Goal: Book appointment/travel/reservation

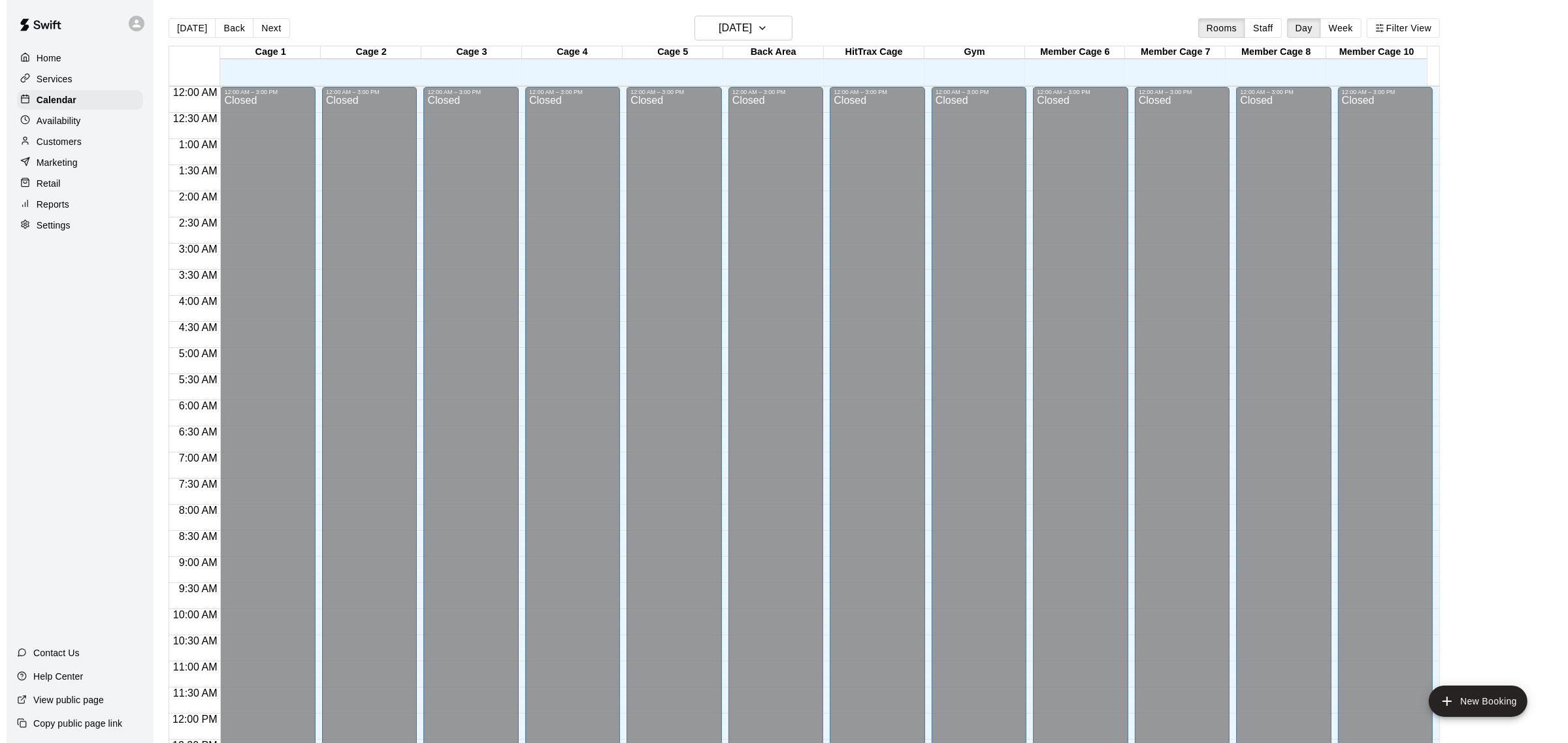
scroll to position [542, 0]
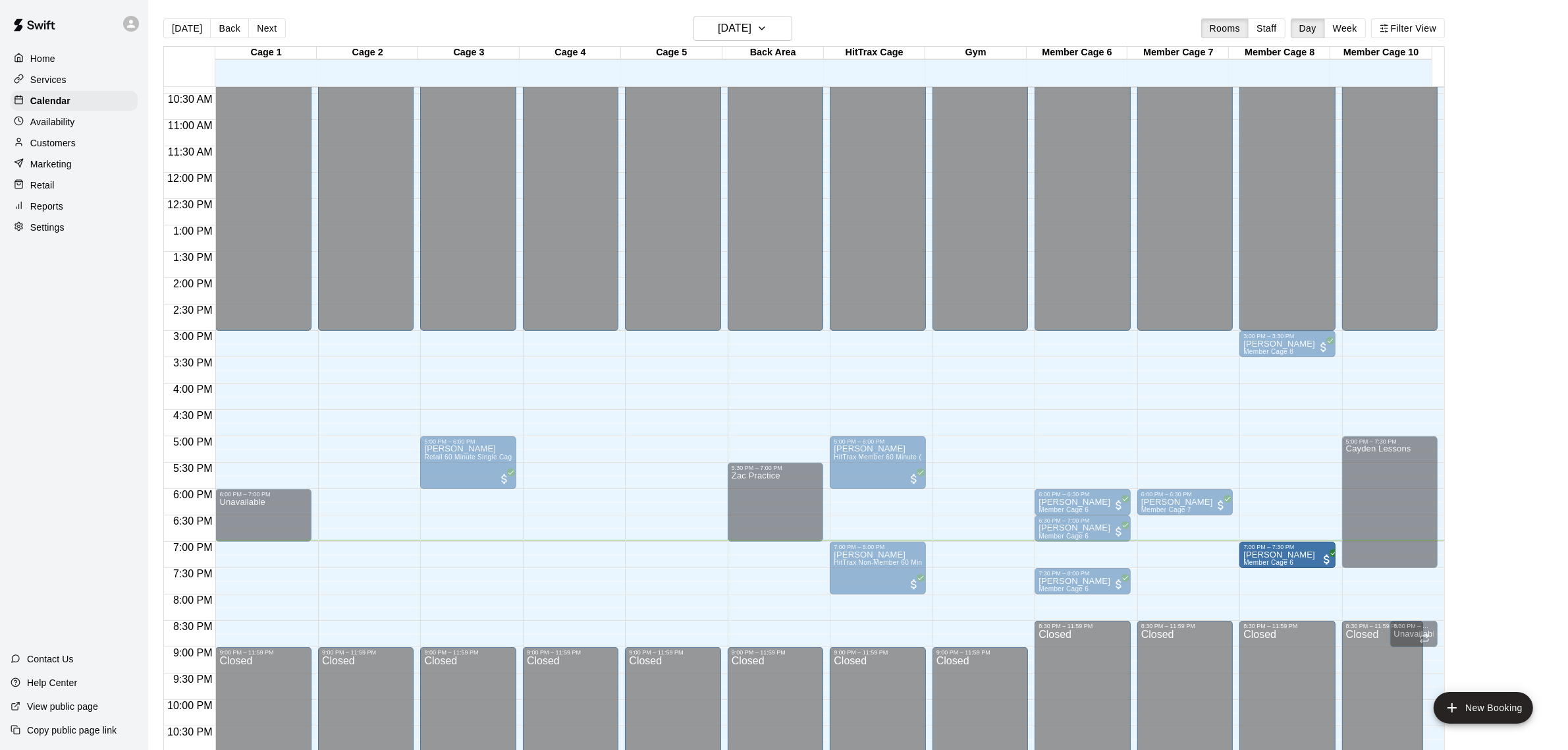
drag, startPoint x: 1071, startPoint y: 559, endPoint x: 1262, endPoint y: 565, distance: 191.1
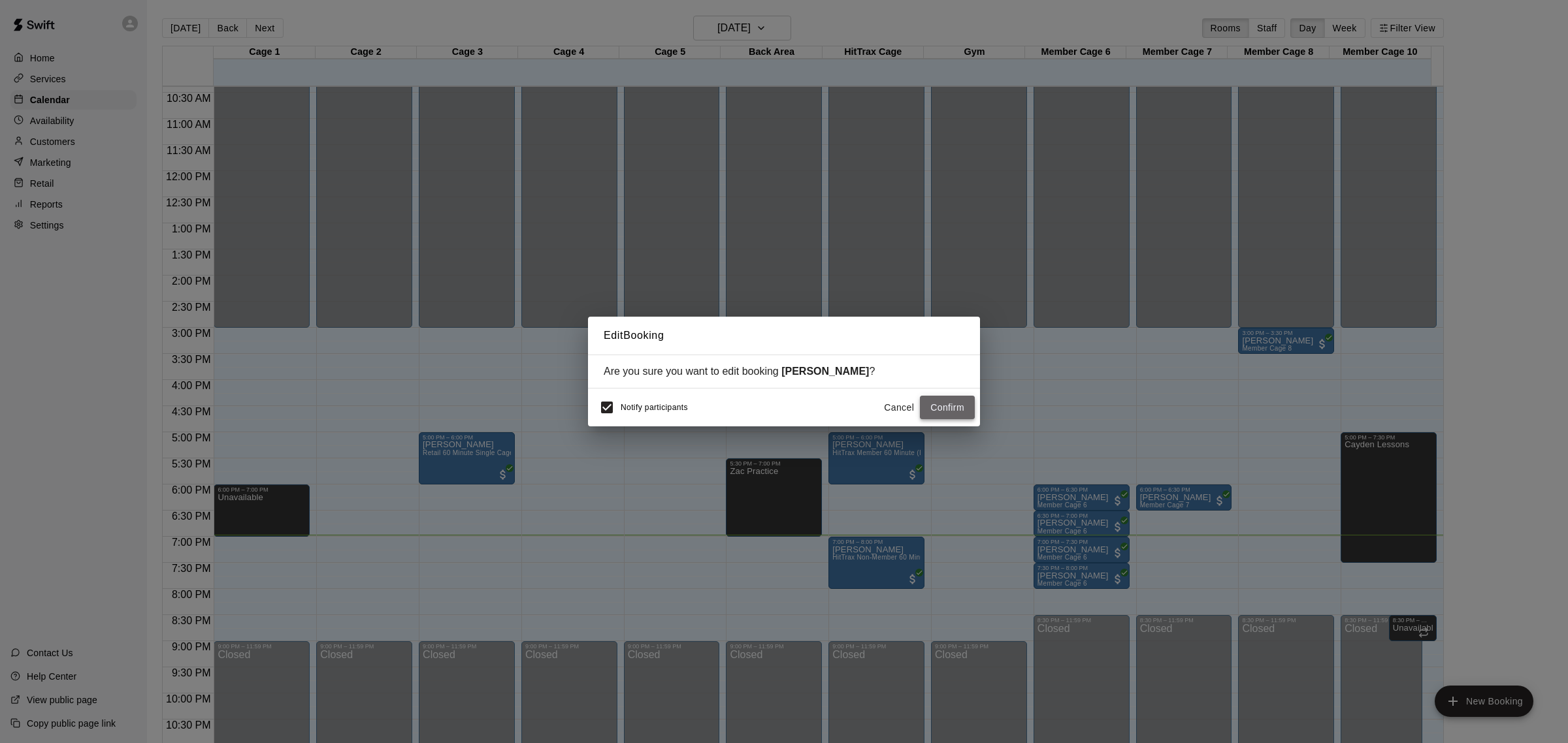
click at [936, 406] on button "Confirm" at bounding box center [947, 408] width 55 height 24
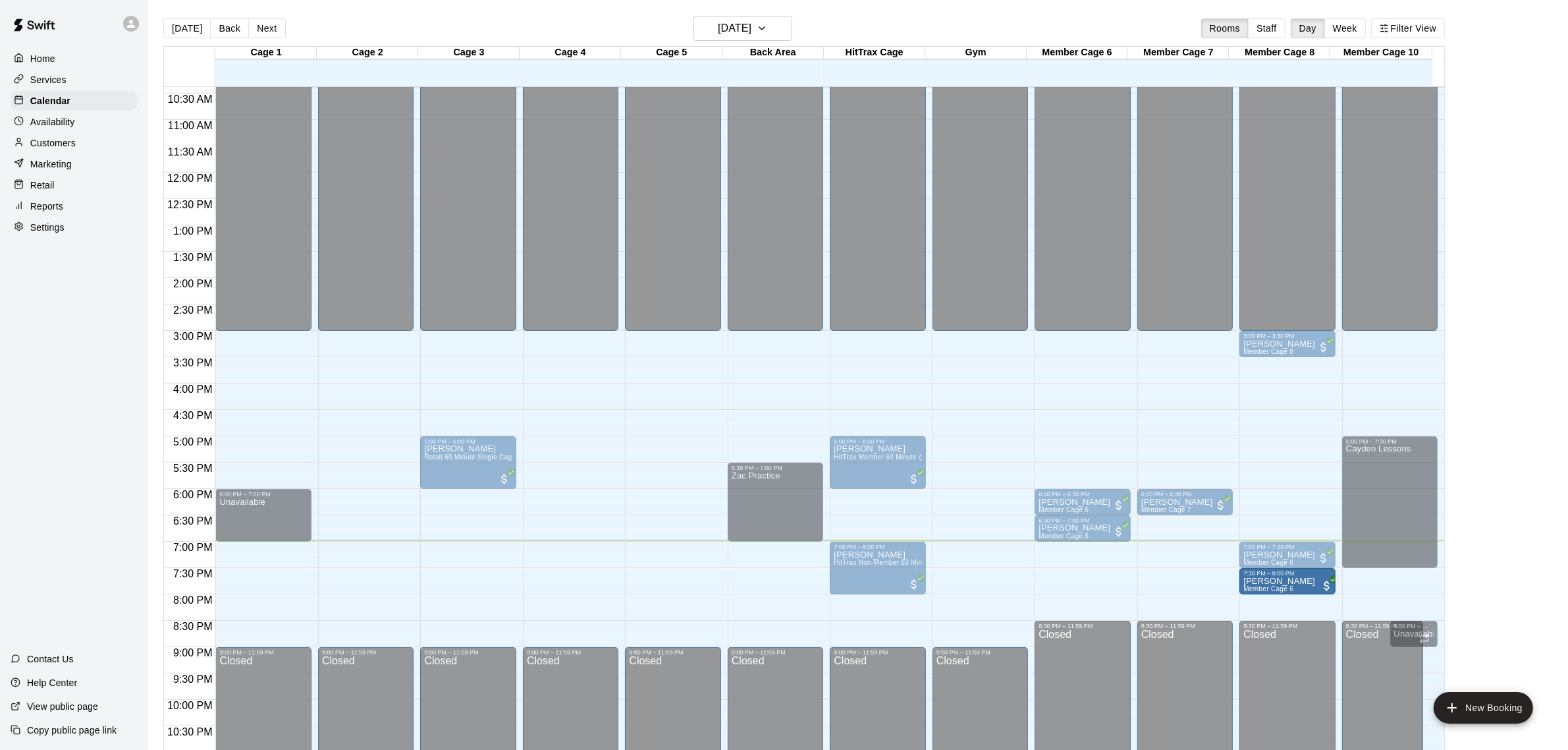
drag, startPoint x: 1076, startPoint y: 583, endPoint x: 1286, endPoint y: 583, distance: 210.0
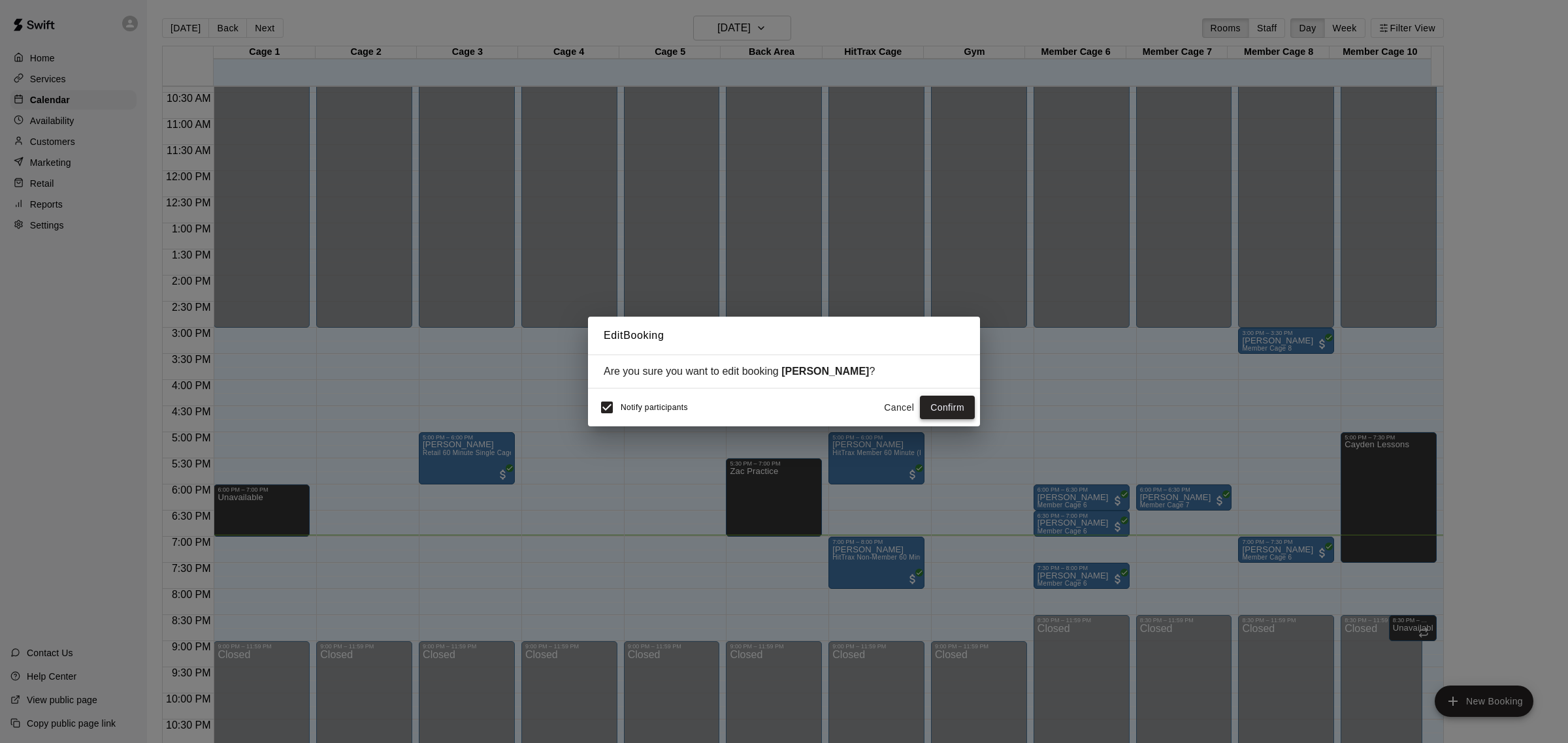
click at [942, 397] on button "Confirm" at bounding box center [947, 408] width 55 height 24
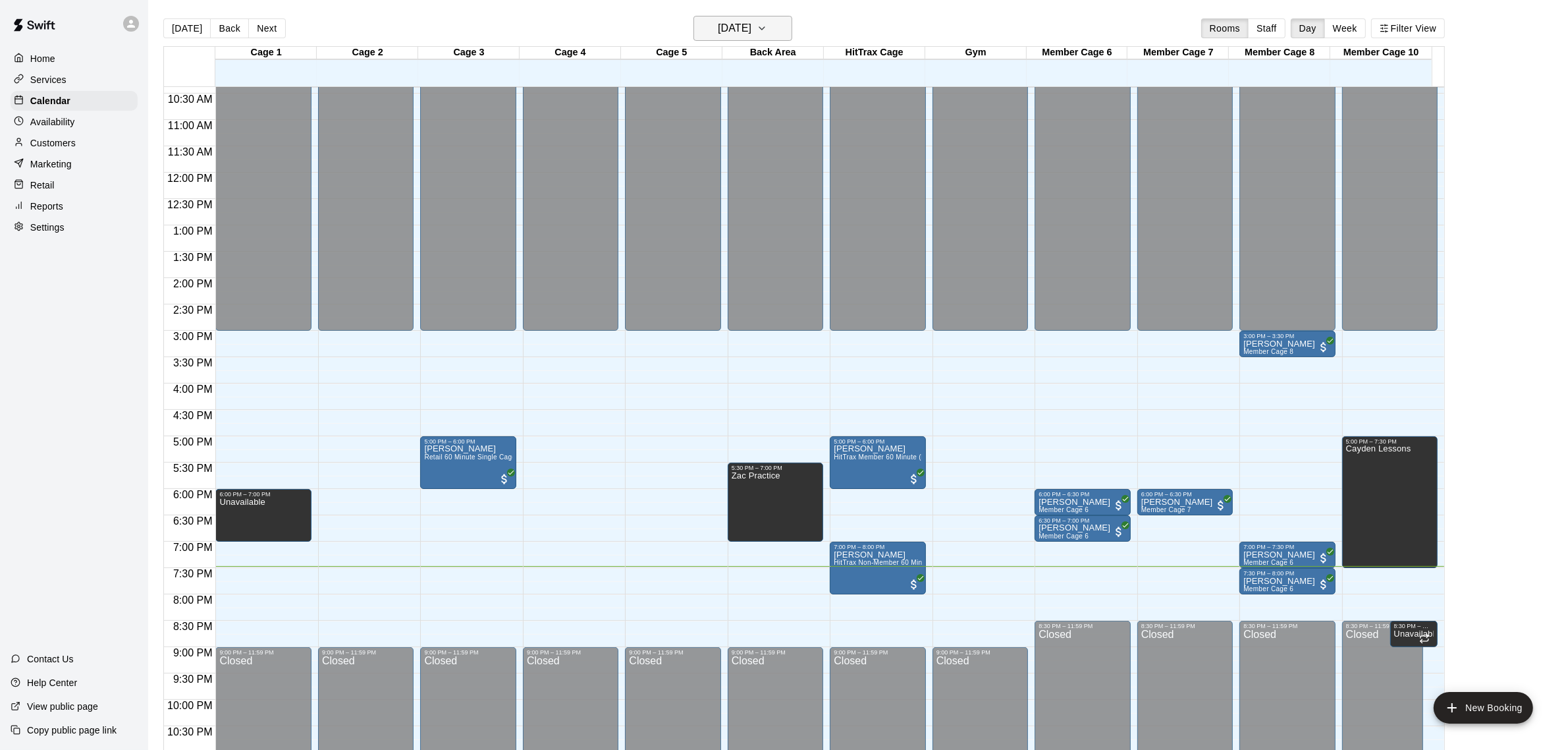
click at [735, 24] on h6 "[DATE]" at bounding box center [734, 28] width 33 height 19
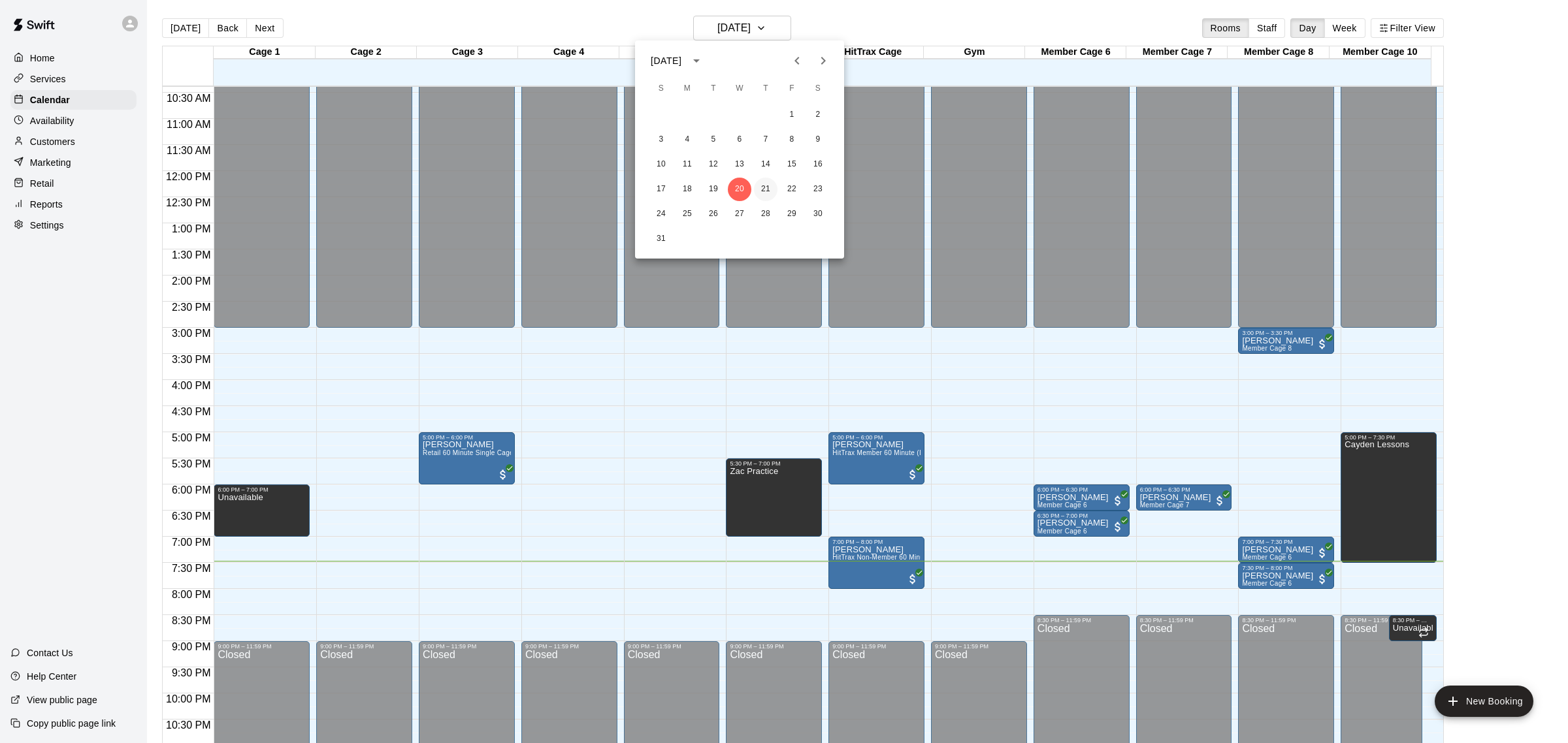
click at [767, 192] on button "21" at bounding box center [765, 189] width 24 height 24
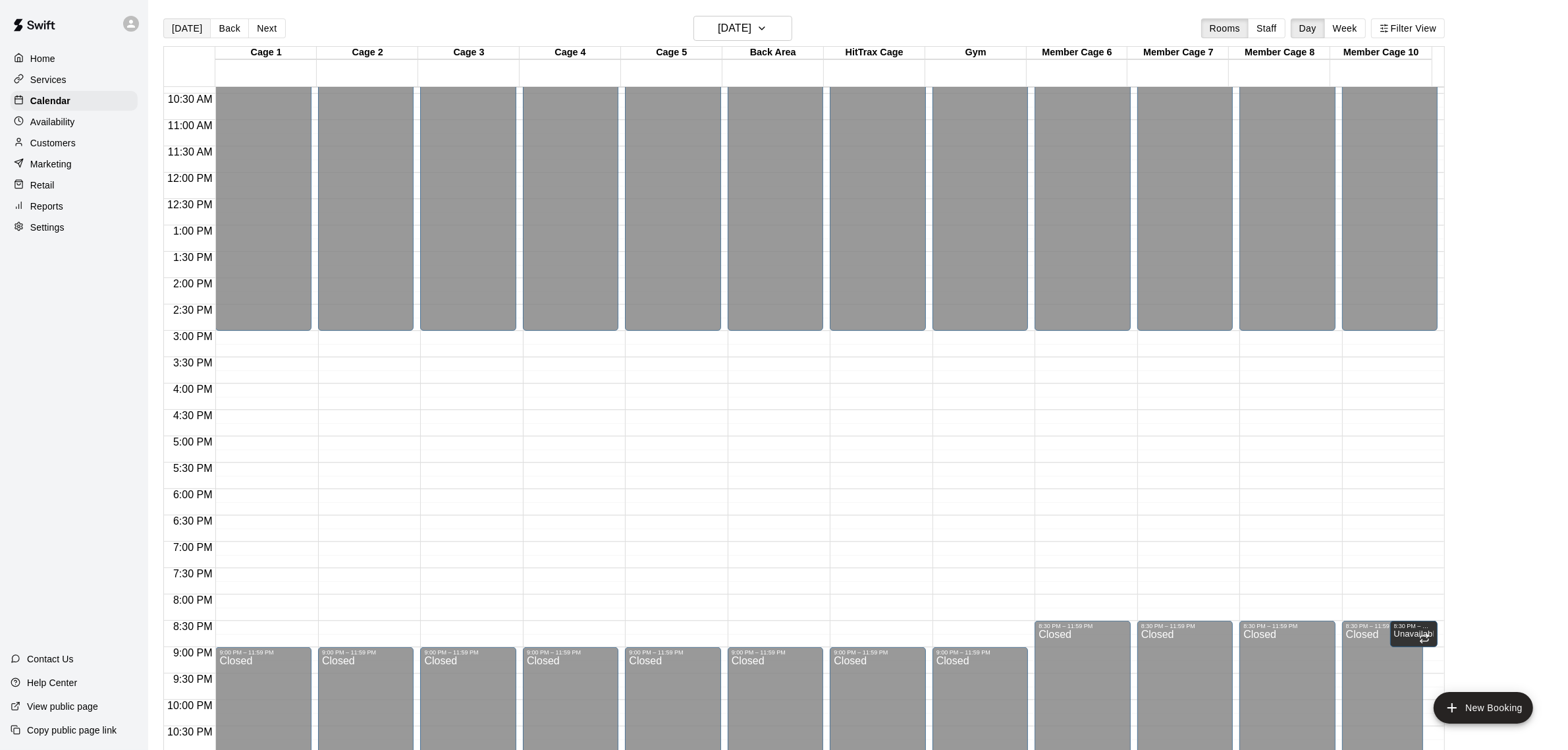
click at [181, 30] on button "[DATE]" at bounding box center [187, 28] width 48 height 20
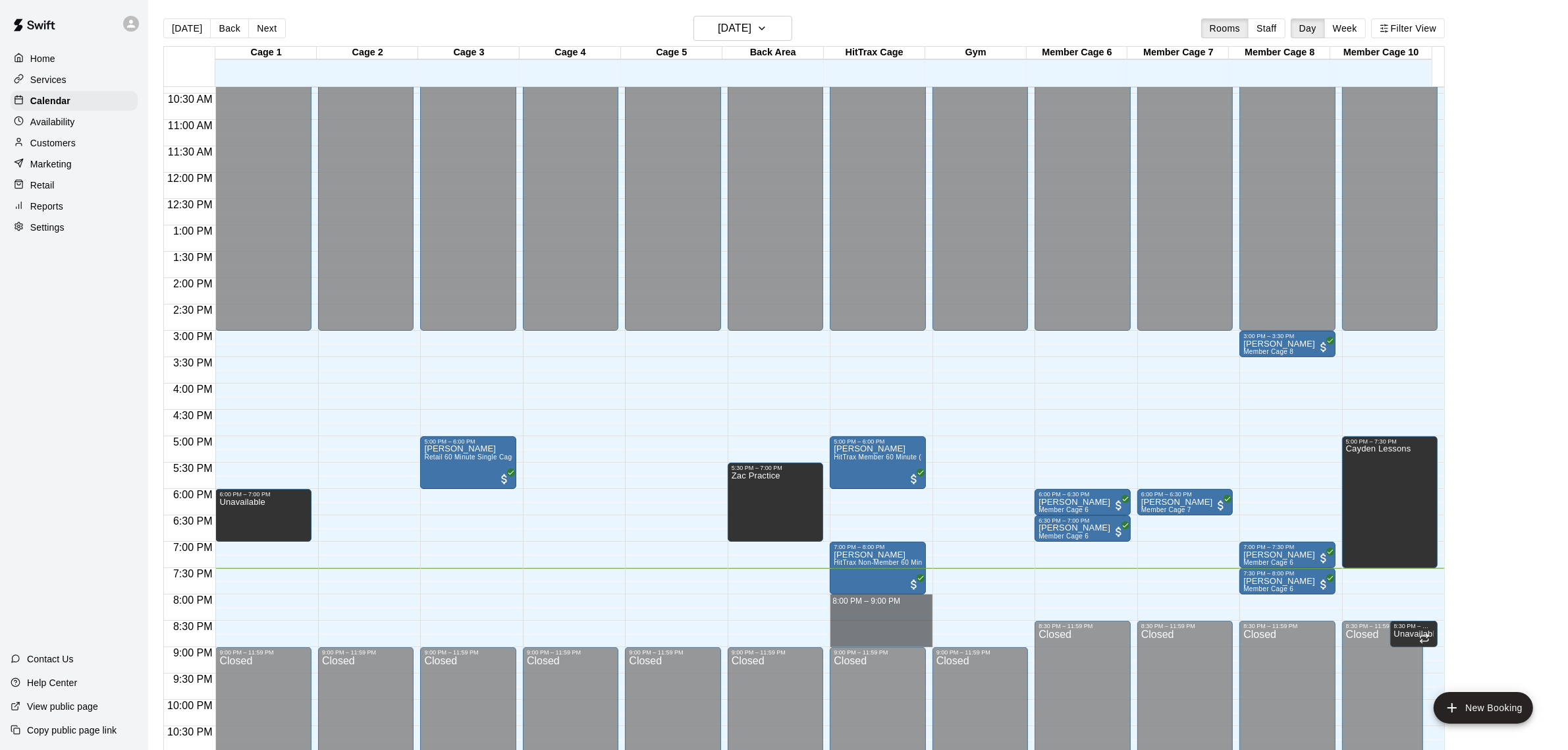
drag, startPoint x: 899, startPoint y: 597, endPoint x: 997, endPoint y: 646, distance: 109.6
click at [997, 646] on div "12:00 AM 12:30 AM 1:00 AM 1:30 AM 2:00 AM 2:30 AM 3:00 AM 3:30 AM 4:00 AM 4:30 …" at bounding box center [804, 425] width 1280 height 678
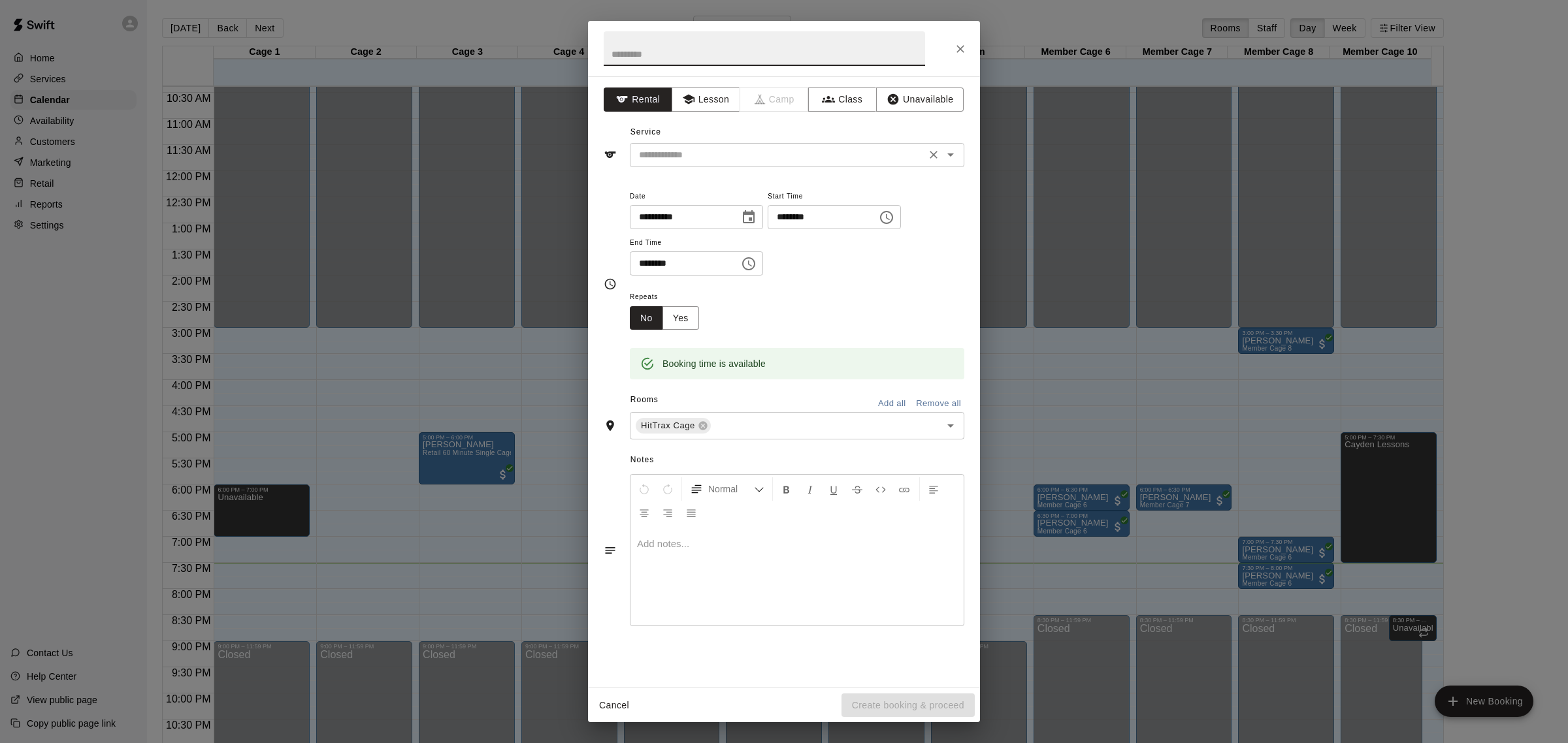
click at [958, 159] on div "​" at bounding box center [797, 155] width 335 height 24
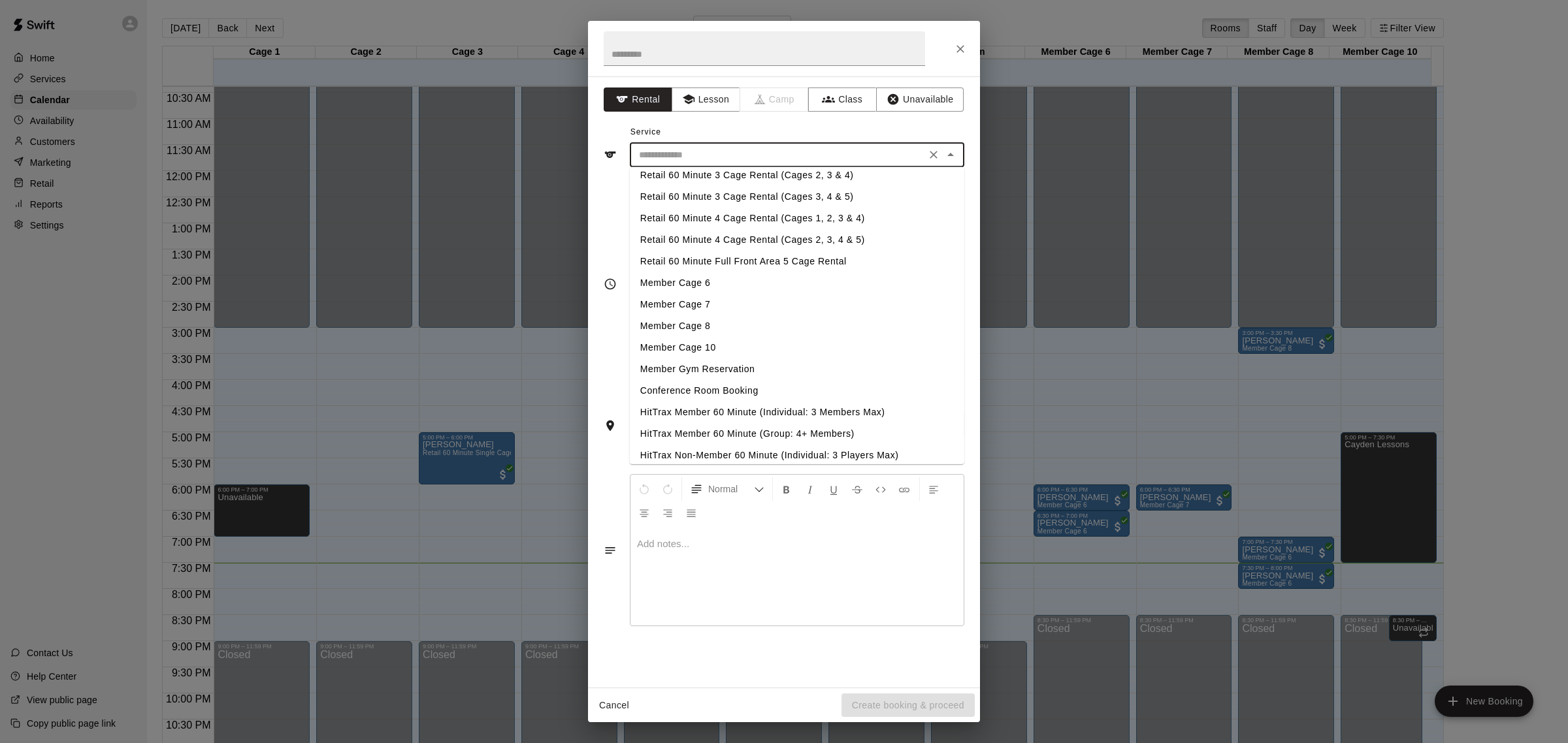
scroll to position [131, 0]
click at [726, 288] on li "Member Cage 6" at bounding box center [797, 289] width 335 height 22
type input "**********"
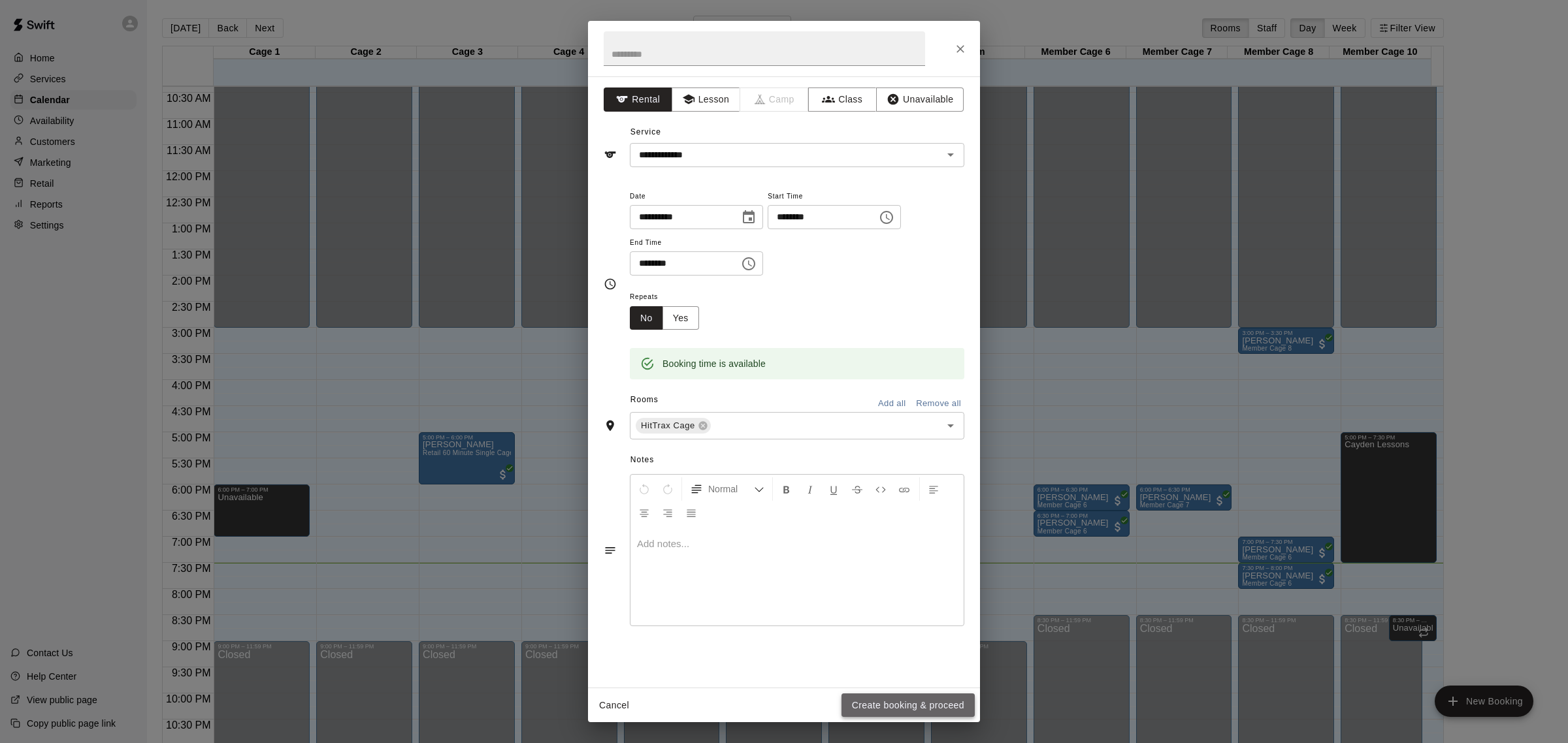
click at [896, 705] on button "Create booking & proceed" at bounding box center [908, 705] width 133 height 24
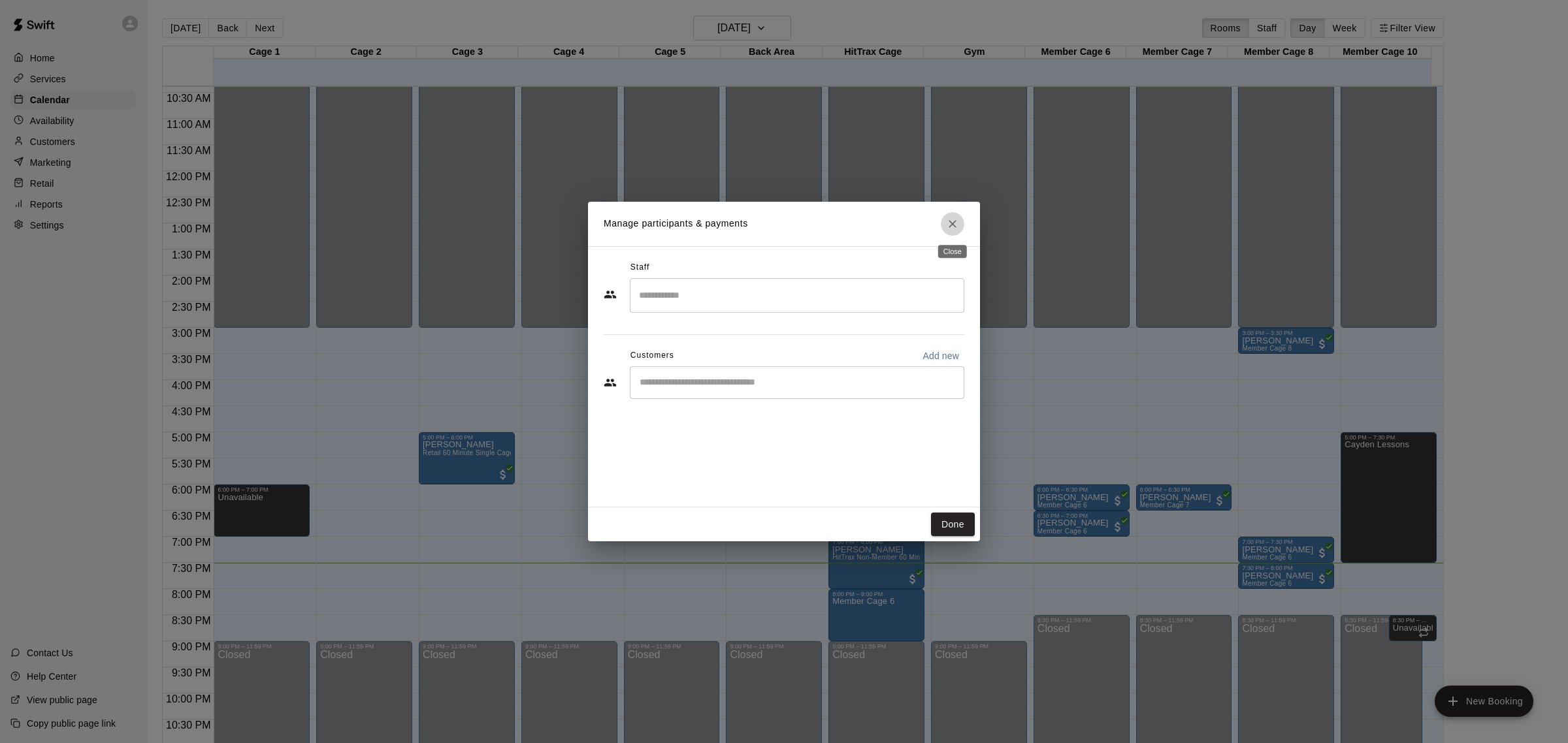
click at [956, 220] on icon "Close" at bounding box center [951, 223] width 13 height 13
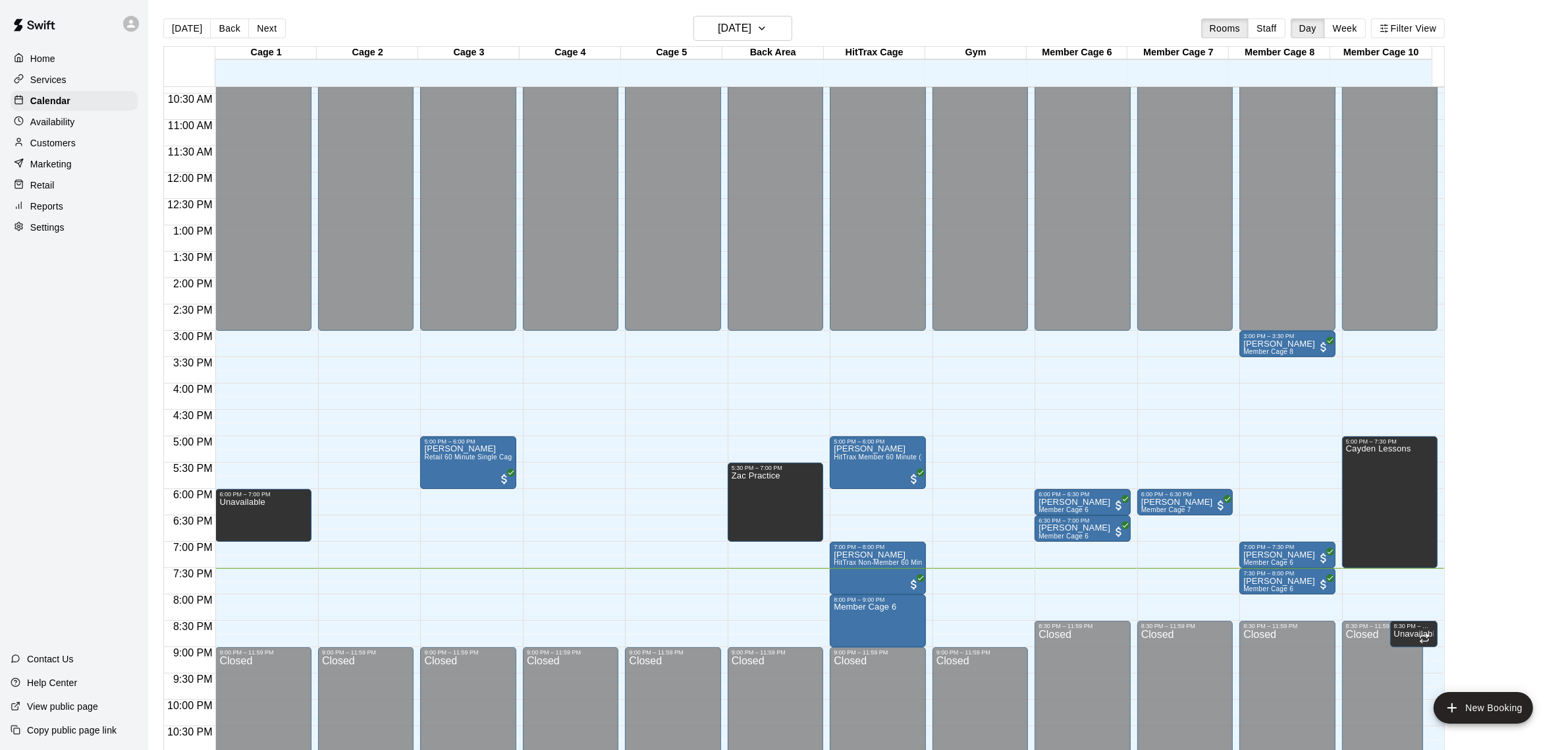
drag, startPoint x: 898, startPoint y: 614, endPoint x: 947, endPoint y: 626, distance: 50.4
click at [947, 626] on div "12:00 AM – 3:00 PM Closed 9:00 PM – 11:59 PM Closed" at bounding box center [980, 172] width 95 height 1265
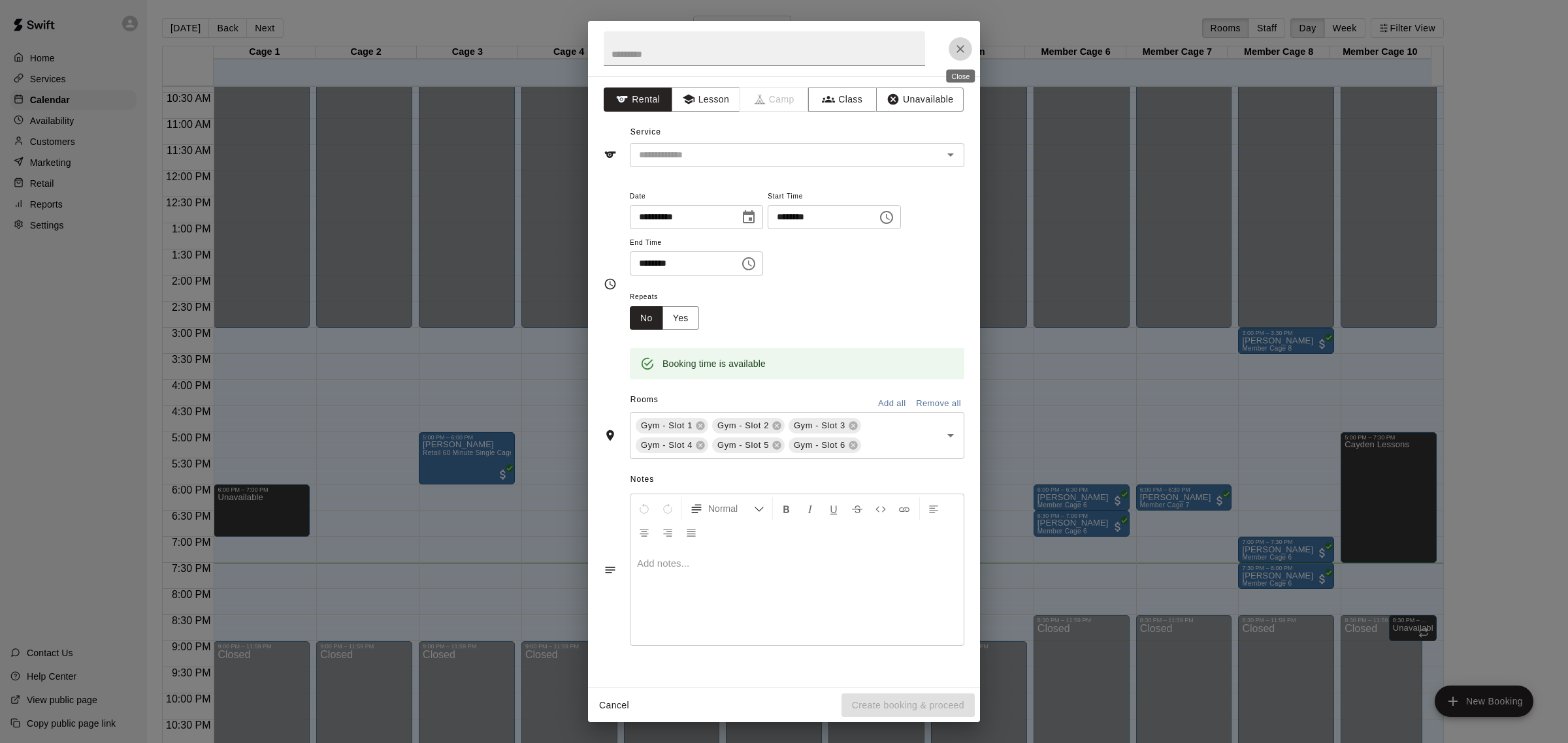
click at [961, 56] on button "Close" at bounding box center [961, 49] width 24 height 24
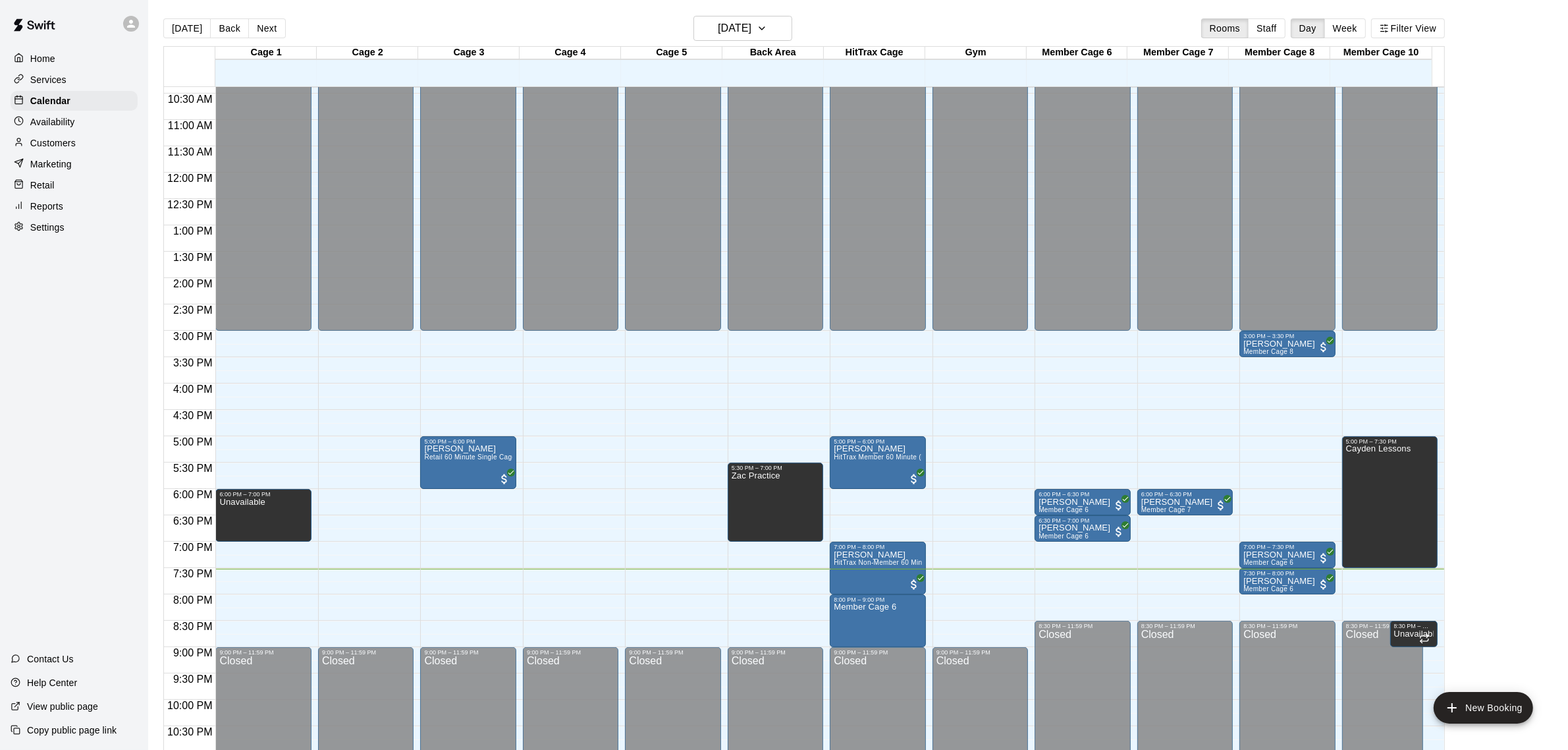
click at [243, 600] on div "12:00 AM – 3:00 PM Closed 6:00 PM – 7:00 PM Unavailable 9:00 PM – 11:59 PM Clos…" at bounding box center [263, 172] width 95 height 1265
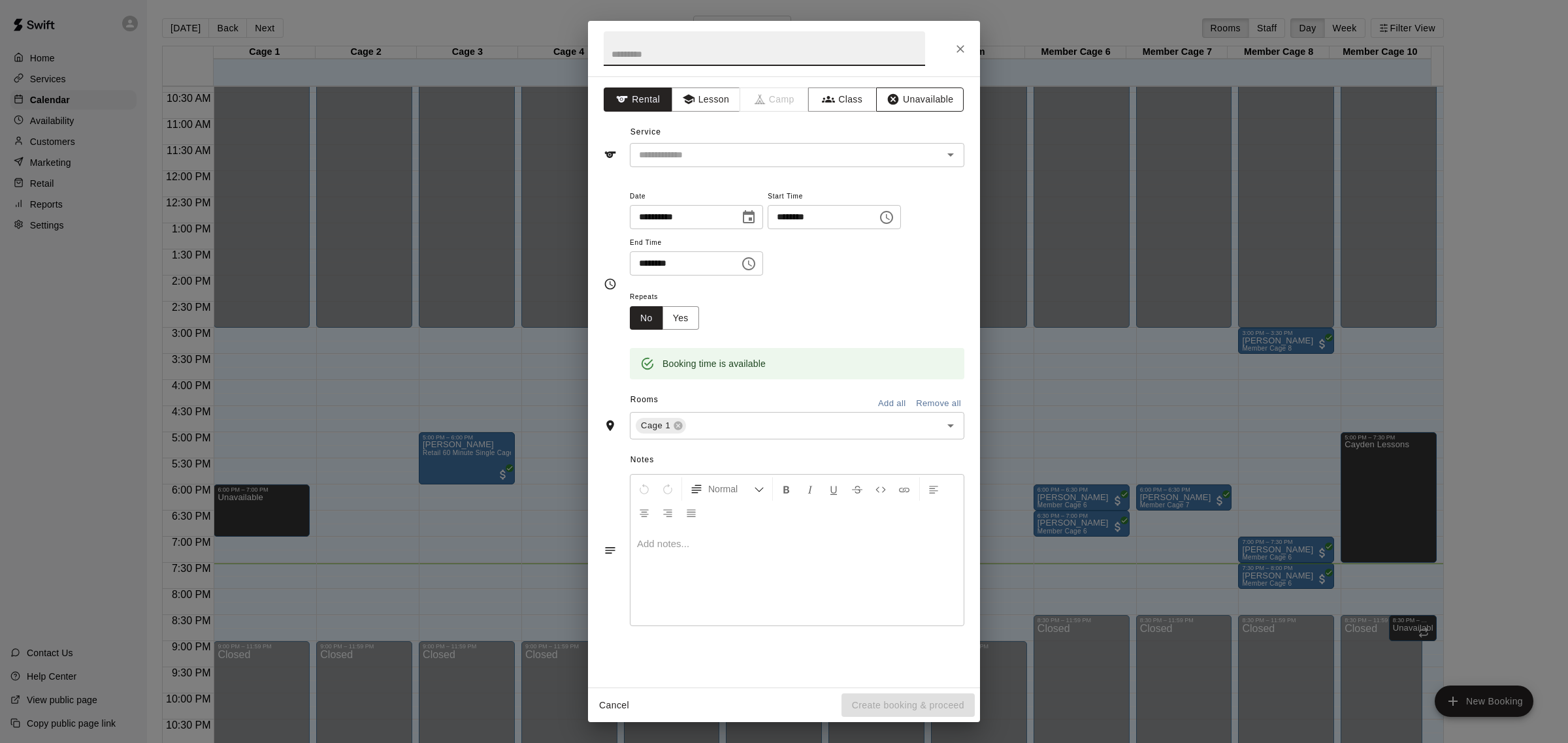
click at [912, 100] on button "Unavailable" at bounding box center [920, 100] width 88 height 24
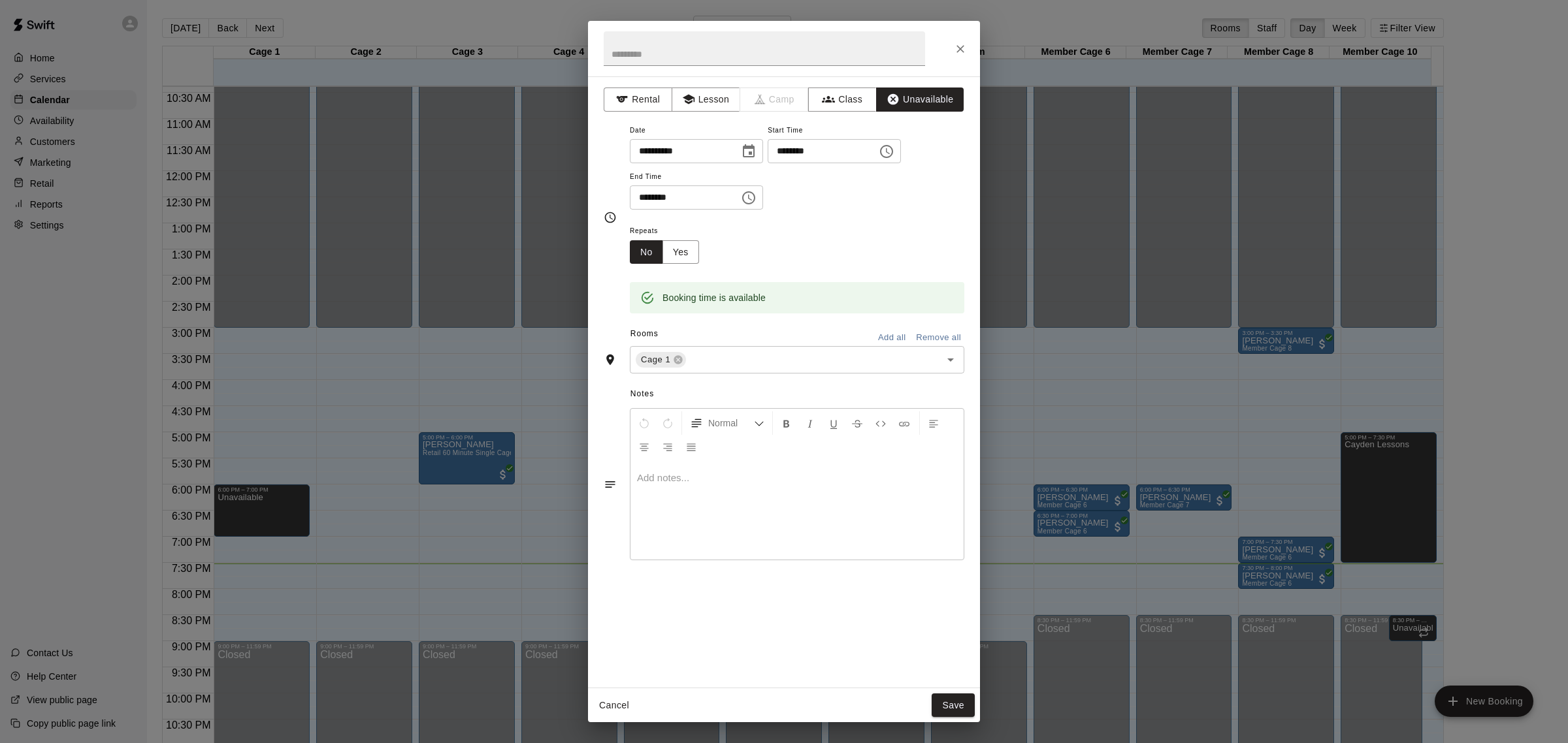
click at [756, 203] on icon "Choose time, selected time is 8:30 PM" at bounding box center [749, 198] width 16 height 16
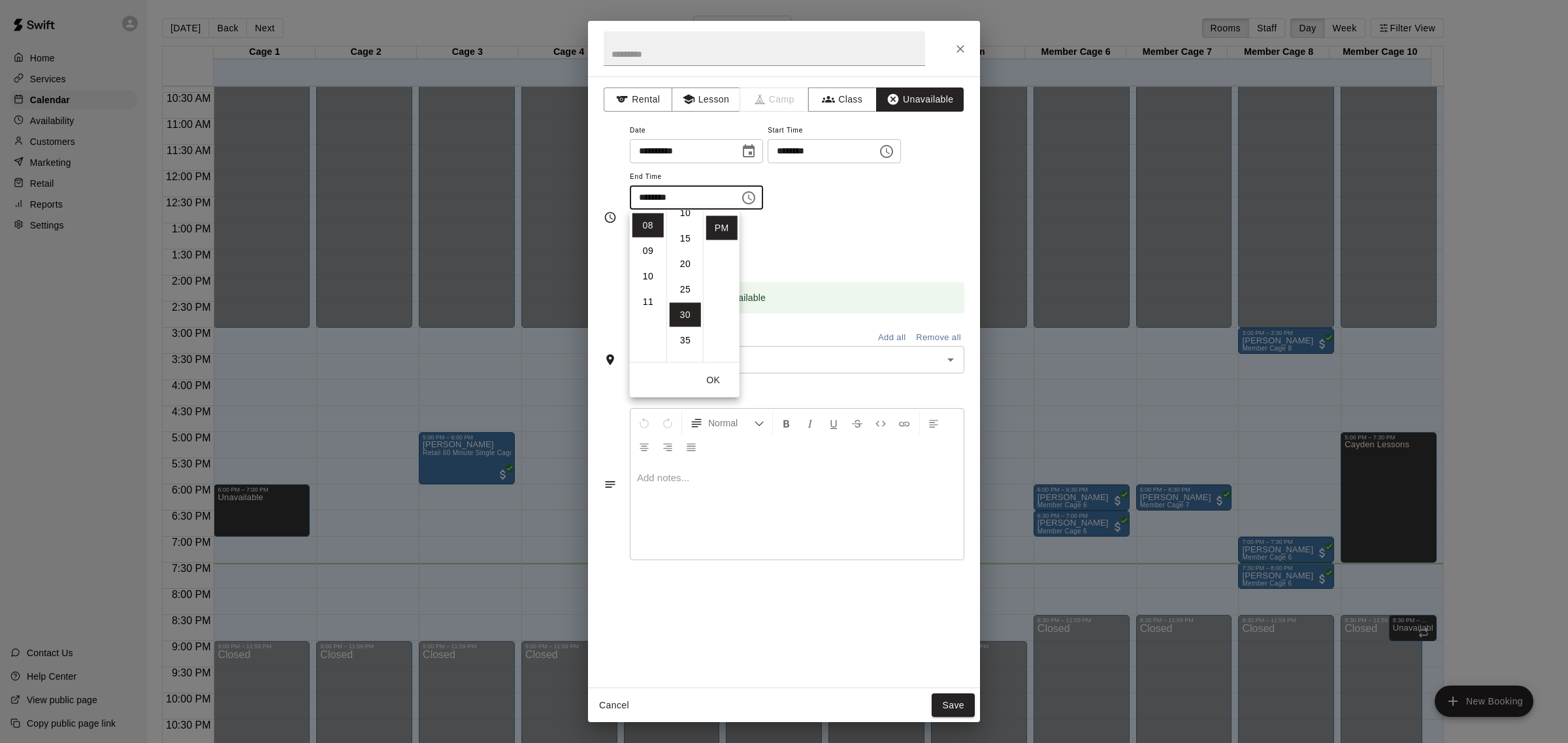
scroll to position [0, 0]
click at [683, 229] on li "00" at bounding box center [684, 225] width 31 height 24
click at [641, 246] on li "09" at bounding box center [647, 251] width 31 height 24
type input "********"
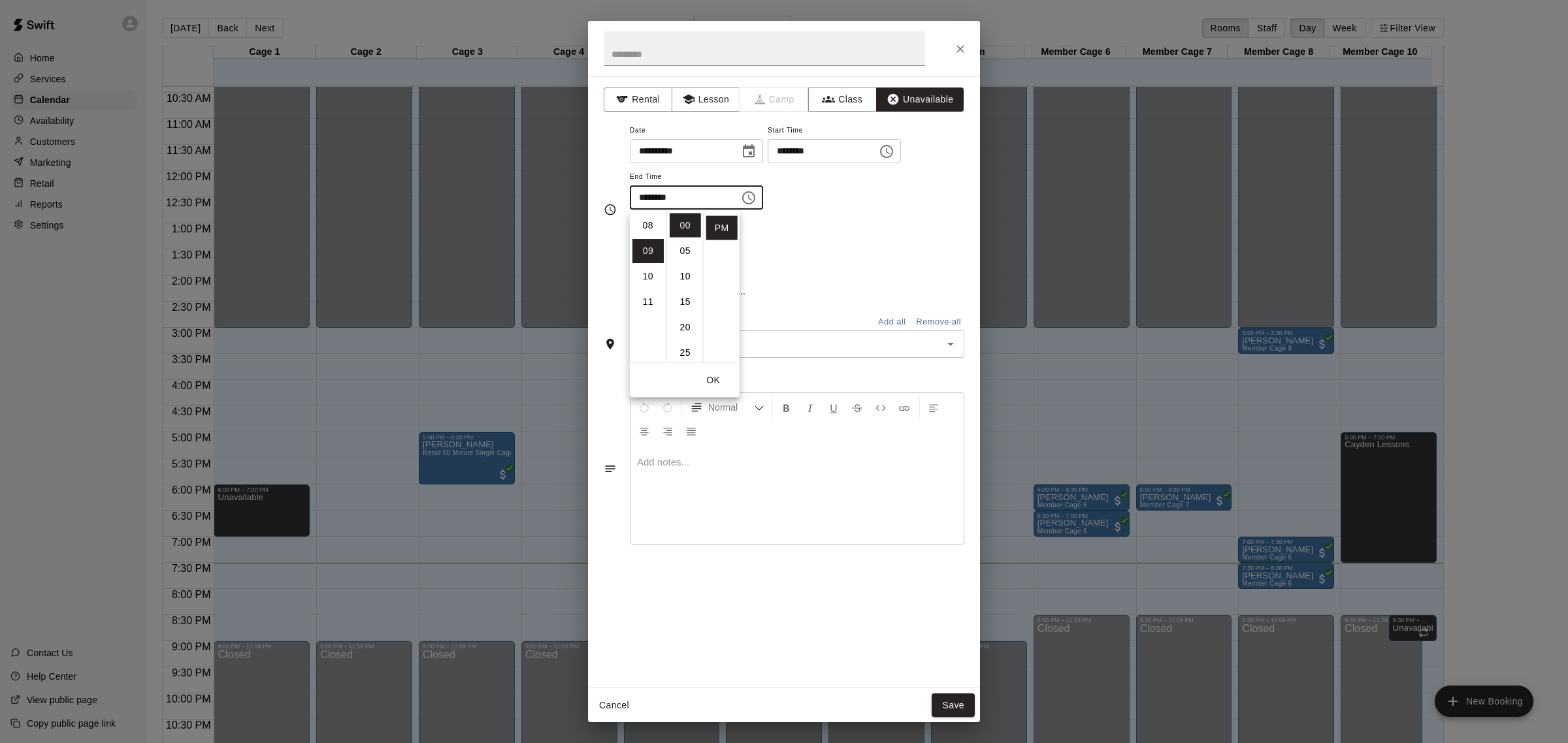
scroll to position [229, 0]
click at [848, 200] on div "**********" at bounding box center [797, 166] width 335 height 88
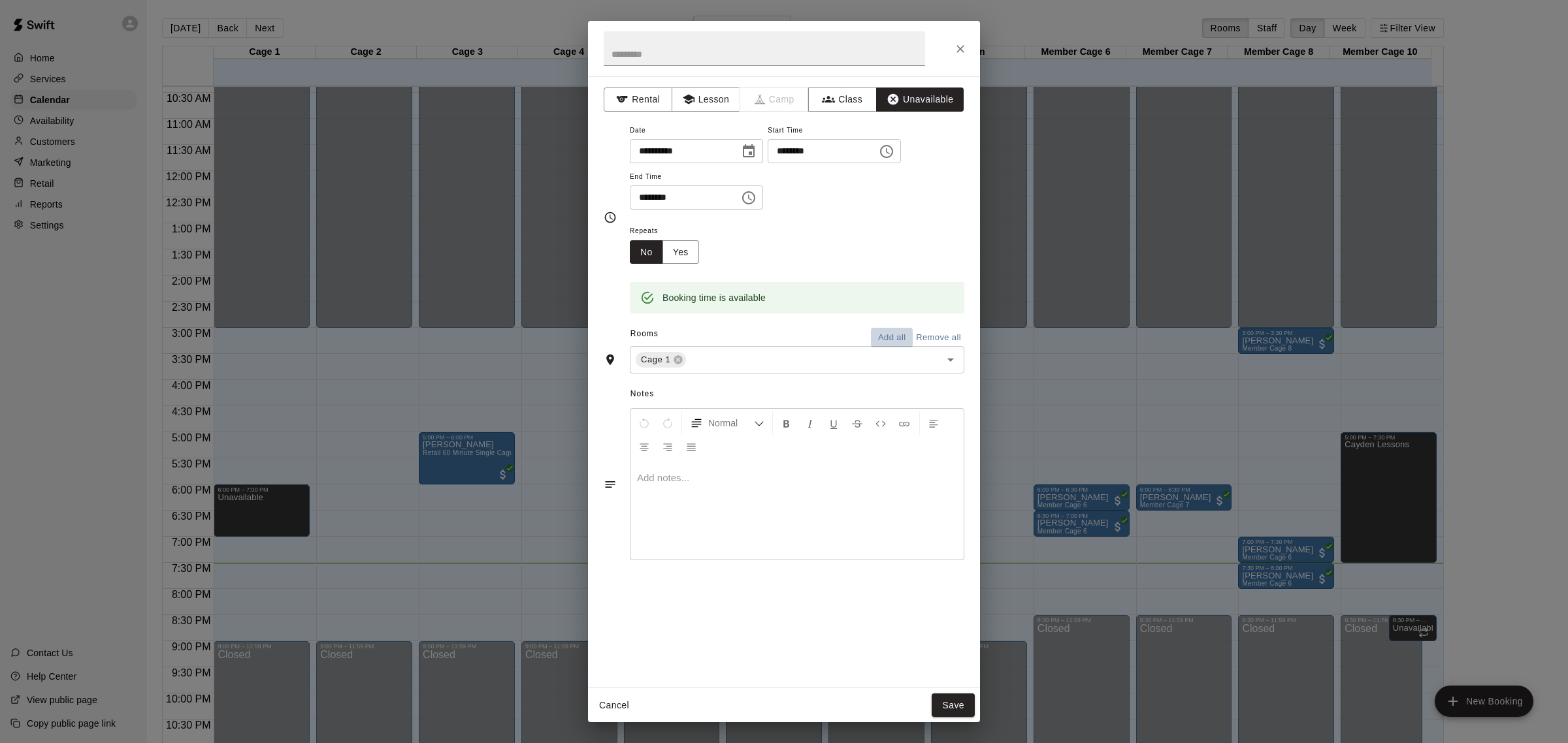
click at [895, 335] on button "Add all" at bounding box center [891, 338] width 41 height 20
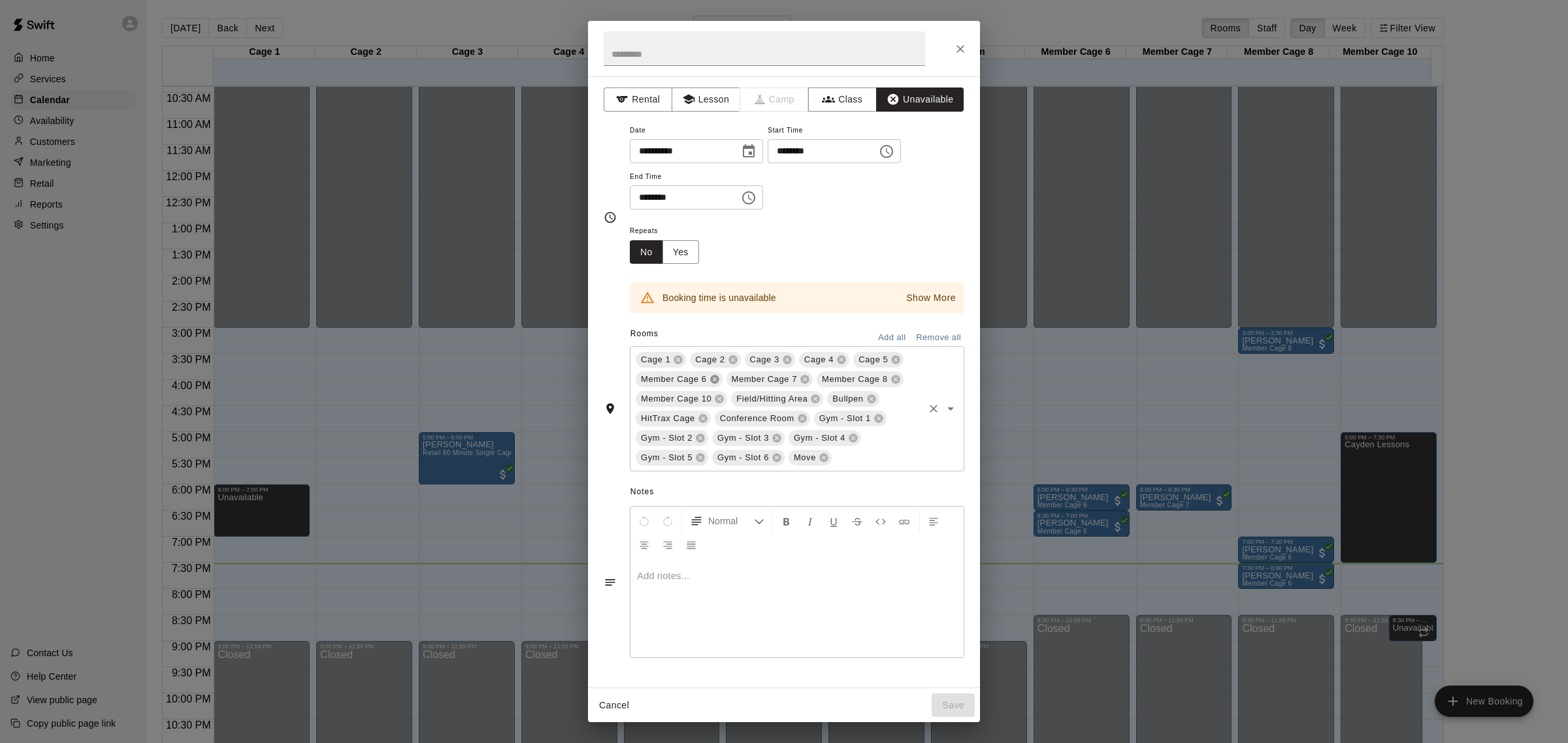
click at [710, 378] on icon at bounding box center [714, 380] width 8 height 8
click at [713, 379] on icon at bounding box center [715, 379] width 10 height 10
click at [717, 378] on icon at bounding box center [719, 379] width 10 height 10
click at [721, 400] on icon at bounding box center [723, 399] width 10 height 10
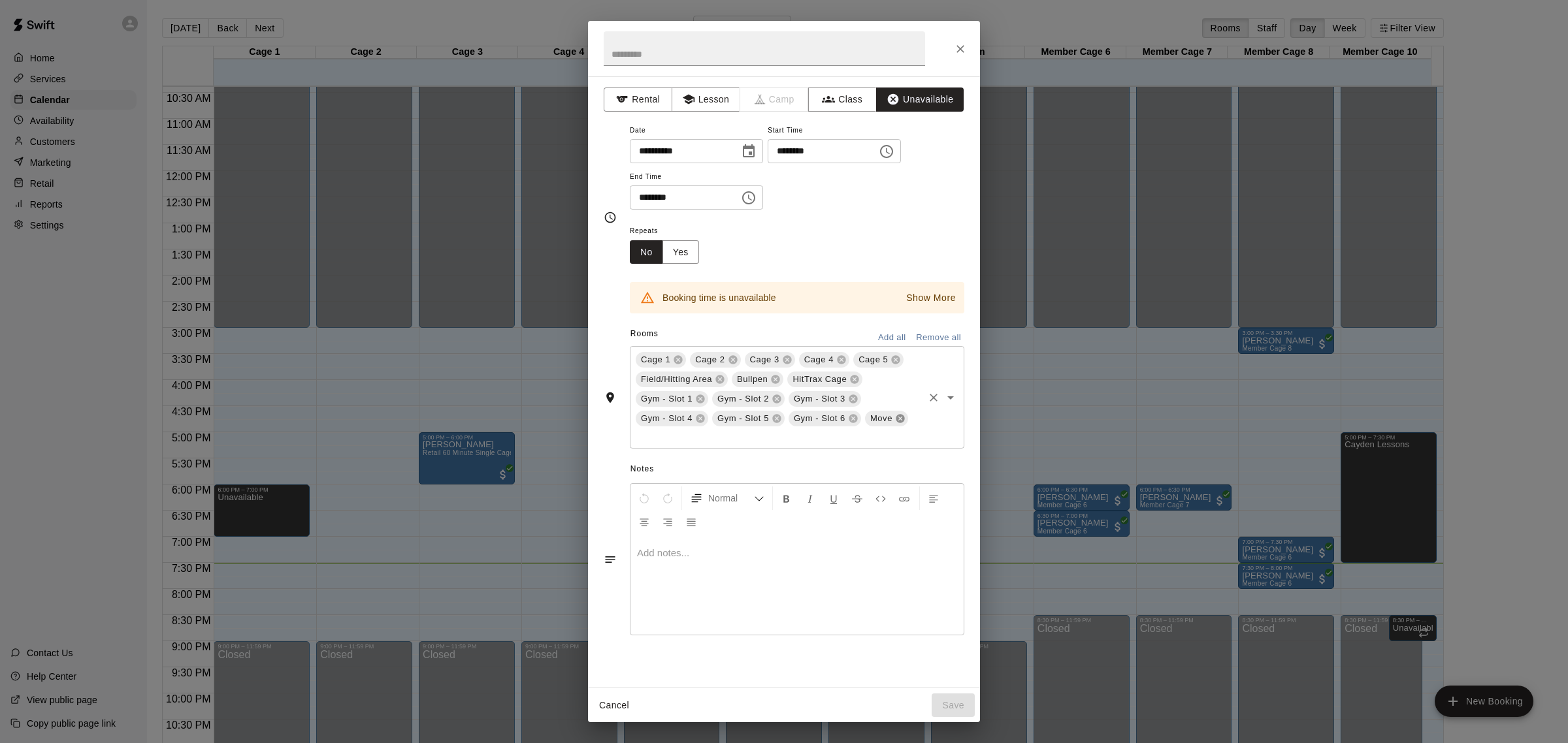
click at [897, 419] on icon at bounding box center [900, 419] width 8 height 8
click at [718, 377] on icon at bounding box center [720, 380] width 8 height 8
click at [683, 377] on icon at bounding box center [679, 379] width 10 height 10
click at [517, 523] on div "**********" at bounding box center [784, 372] width 1568 height 743
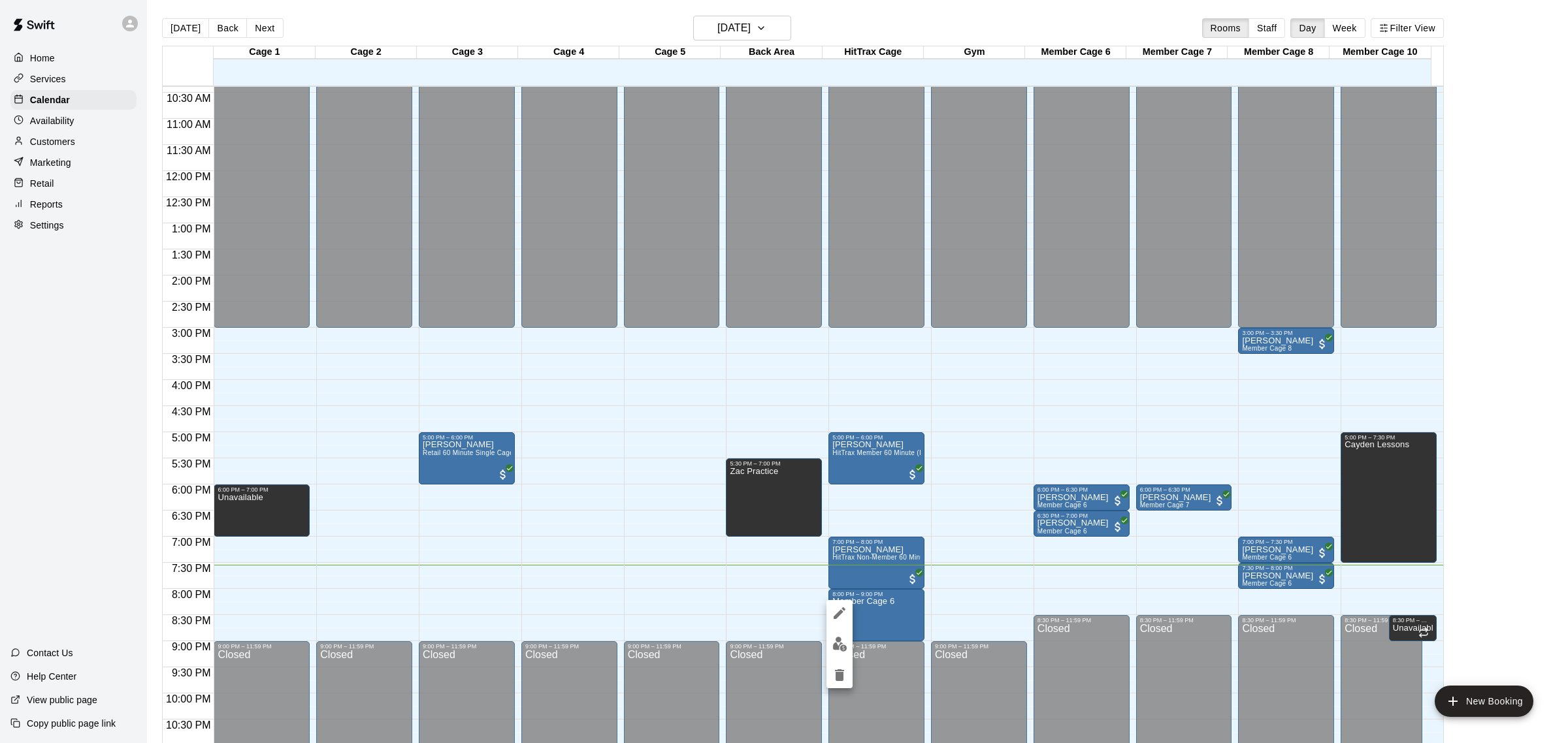
click at [879, 614] on div at bounding box center [784, 372] width 1568 height 743
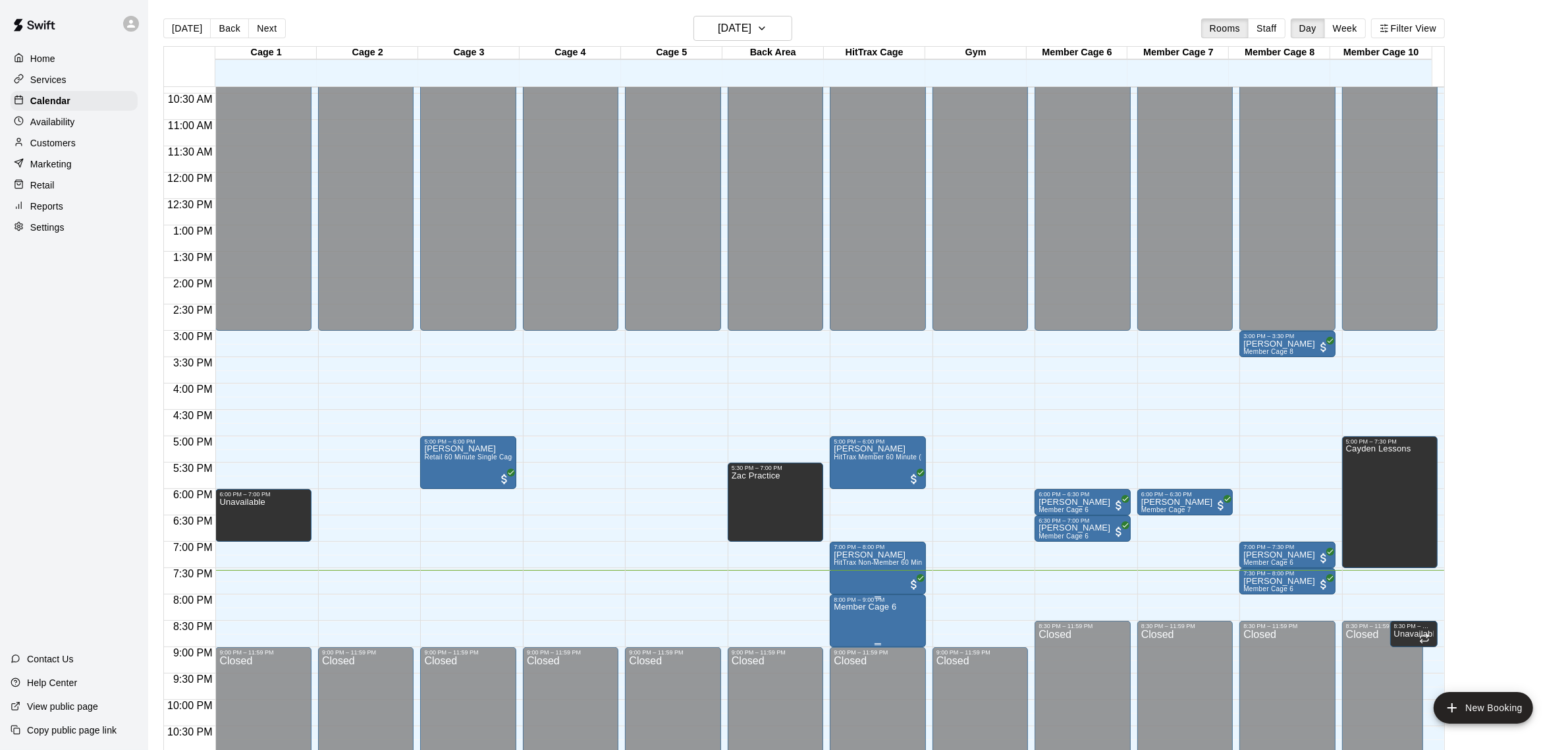
drag, startPoint x: 886, startPoint y: 620, endPoint x: 864, endPoint y: 607, distance: 25.6
click at [864, 607] on p "Member Cage 6" at bounding box center [864, 607] width 62 height 0
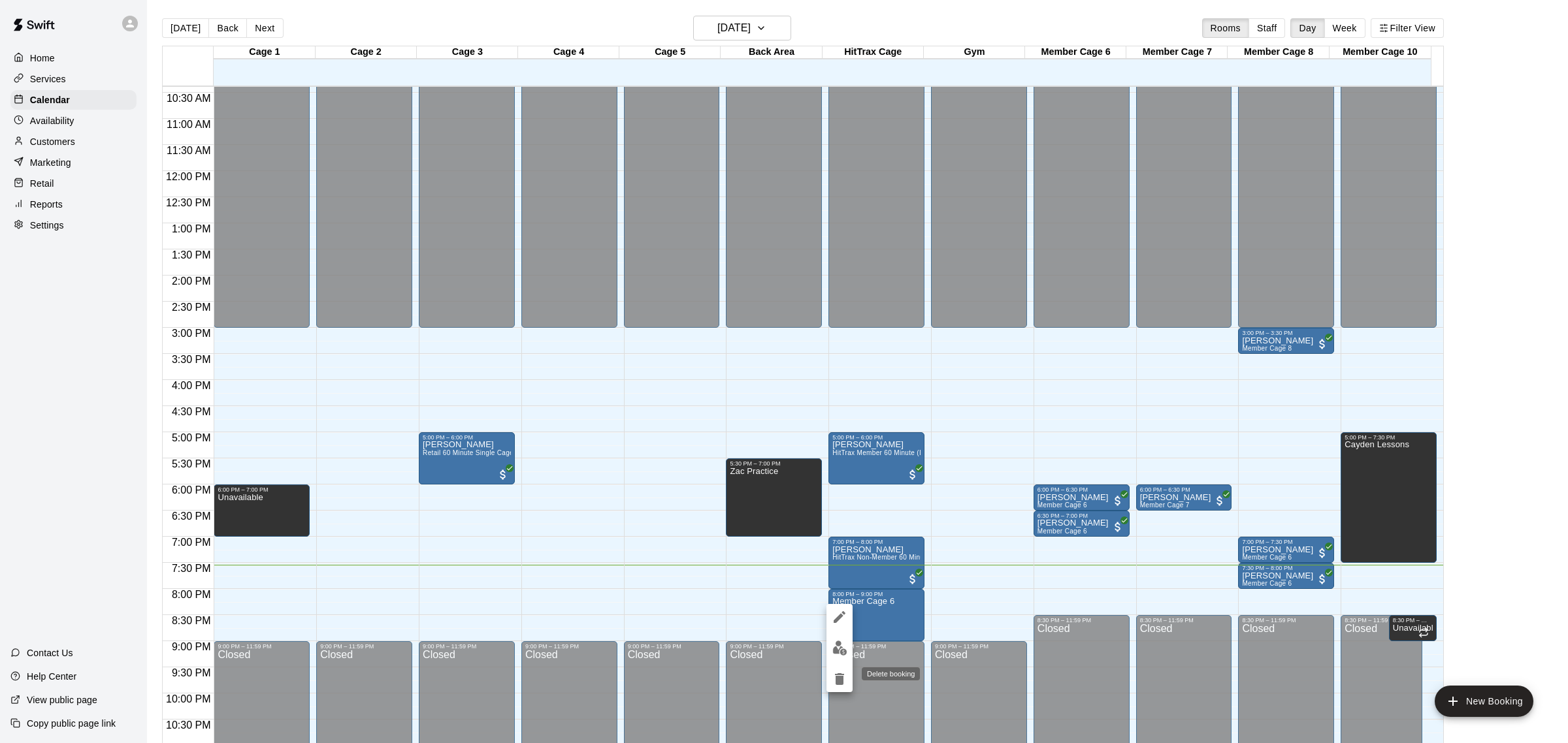
click at [843, 686] on icon "delete" at bounding box center [839, 679] width 16 height 16
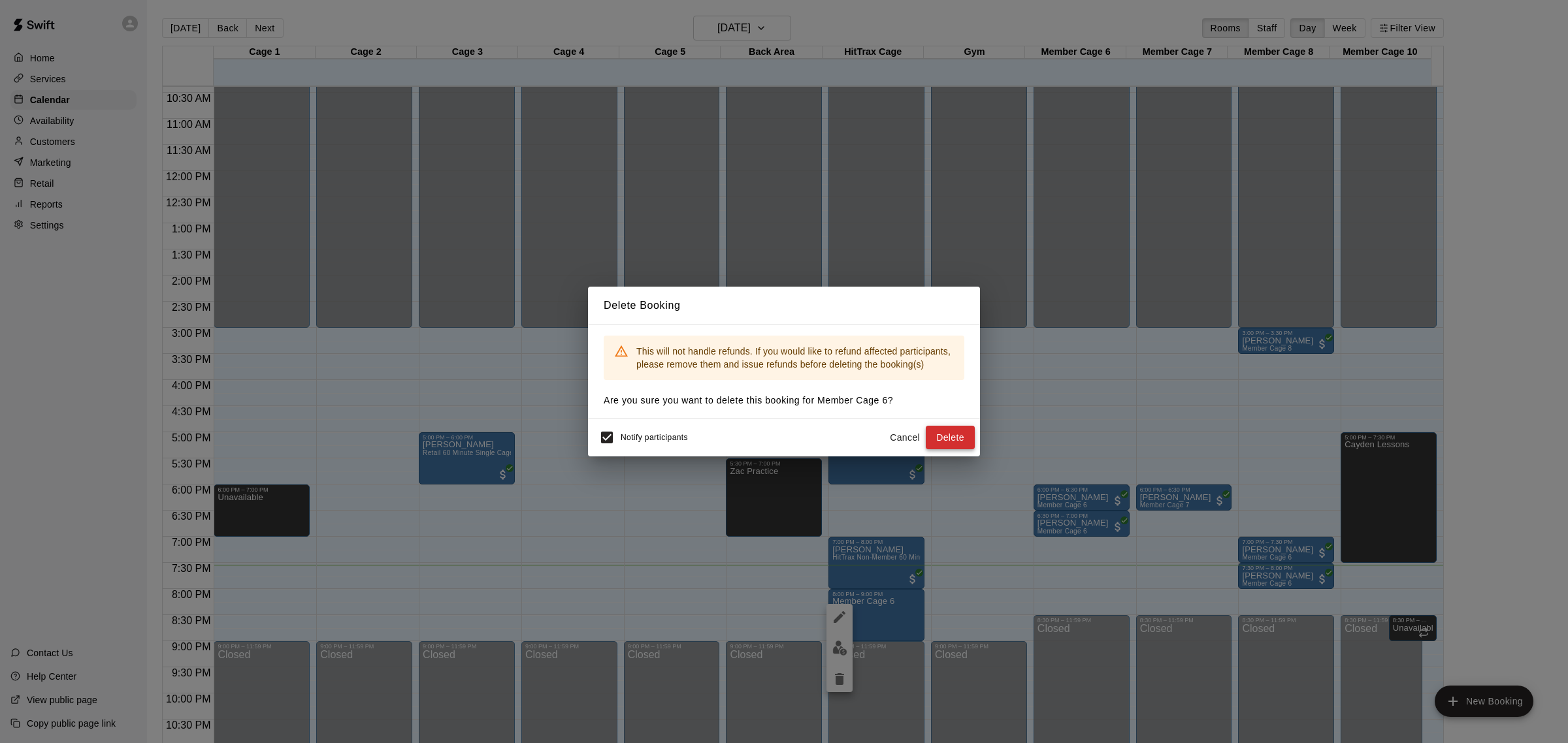
click at [949, 434] on button "Delete" at bounding box center [950, 437] width 49 height 24
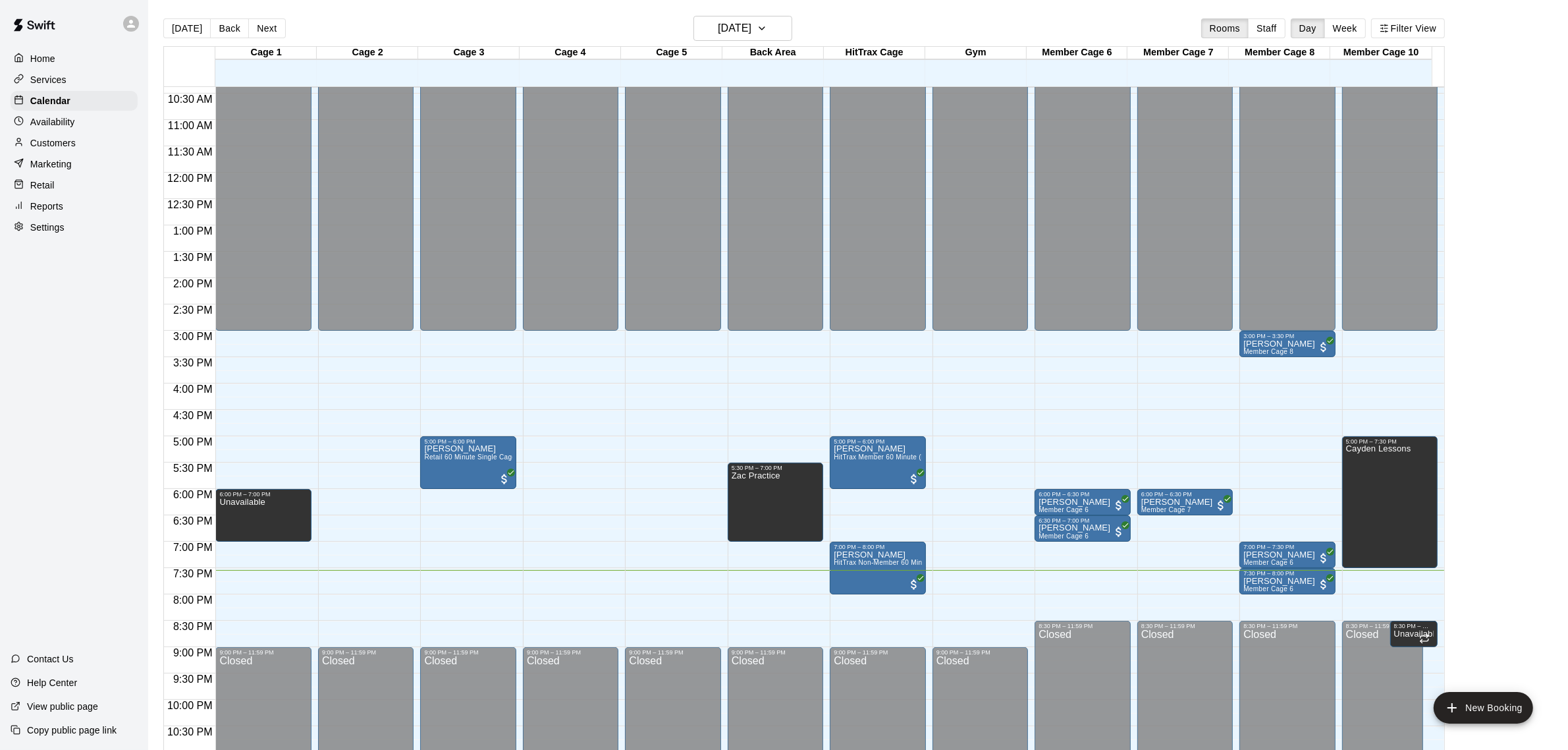
click at [270, 600] on div "12:00 AM – 3:00 PM Closed 6:00 PM – 7:00 PM Unavailable 9:00 PM – 11:59 PM Clos…" at bounding box center [263, 172] width 95 height 1265
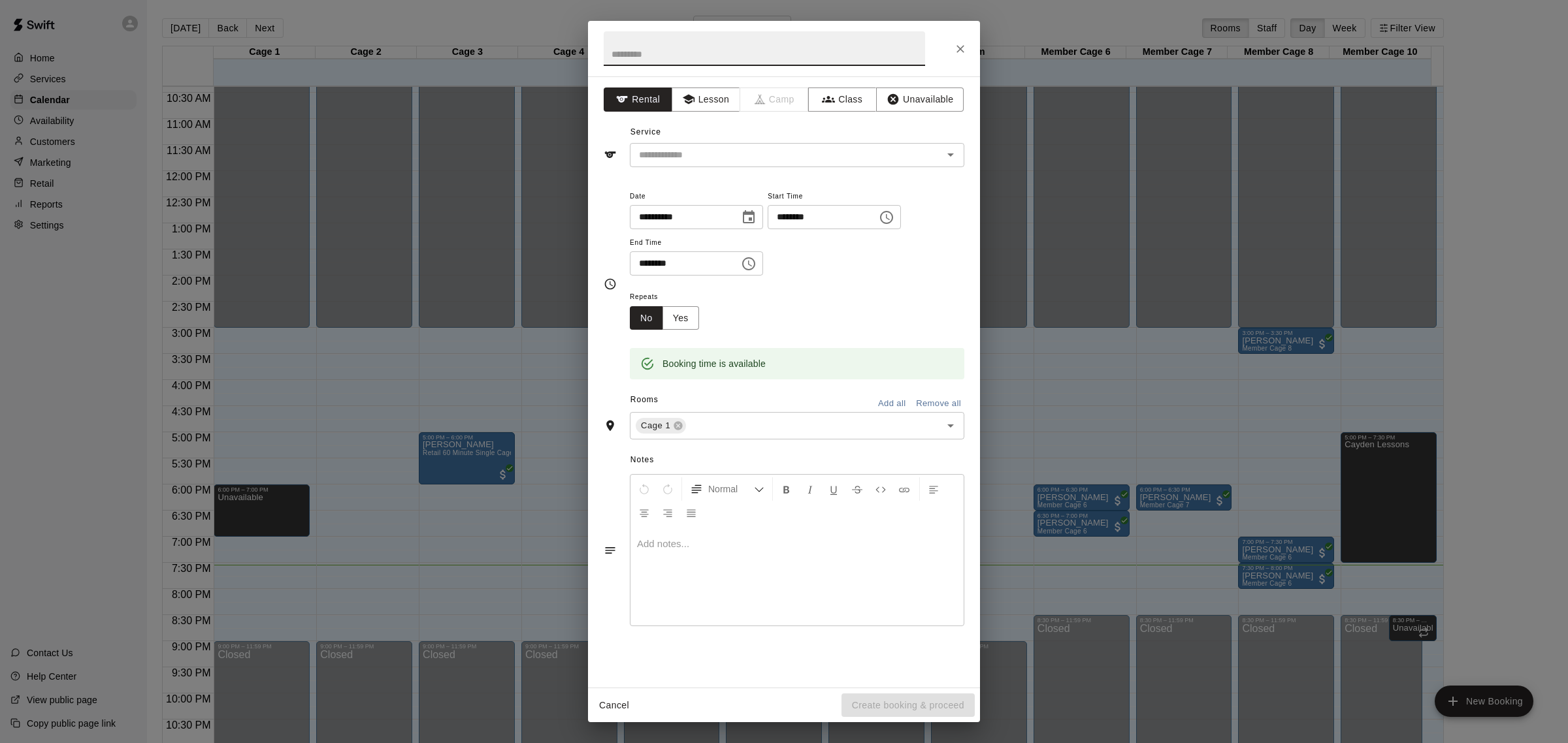
click at [756, 263] on icon "Choose time, selected time is 8:30 PM" at bounding box center [749, 263] width 16 height 16
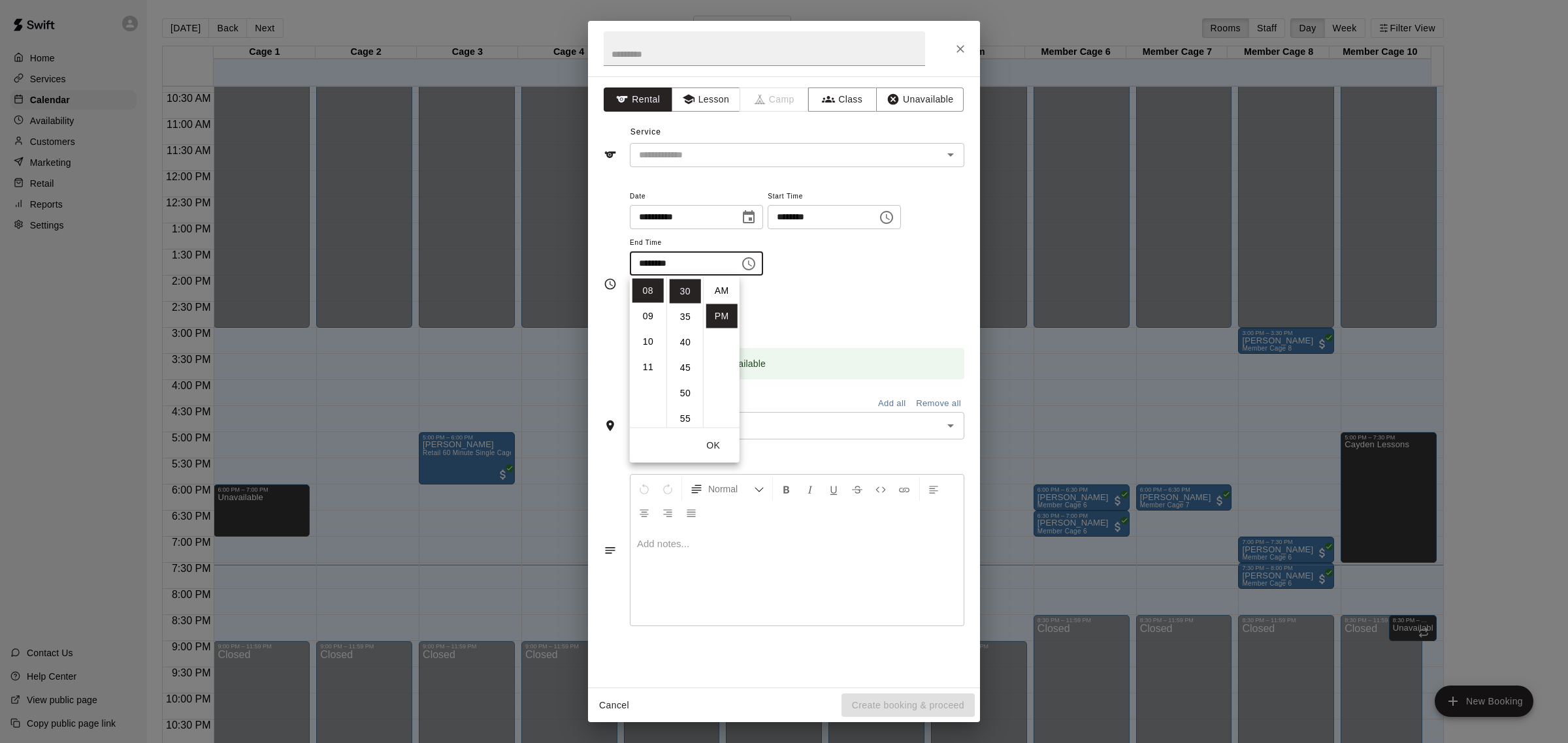
scroll to position [23, 0]
click at [645, 310] on li "09" at bounding box center [647, 316] width 31 height 24
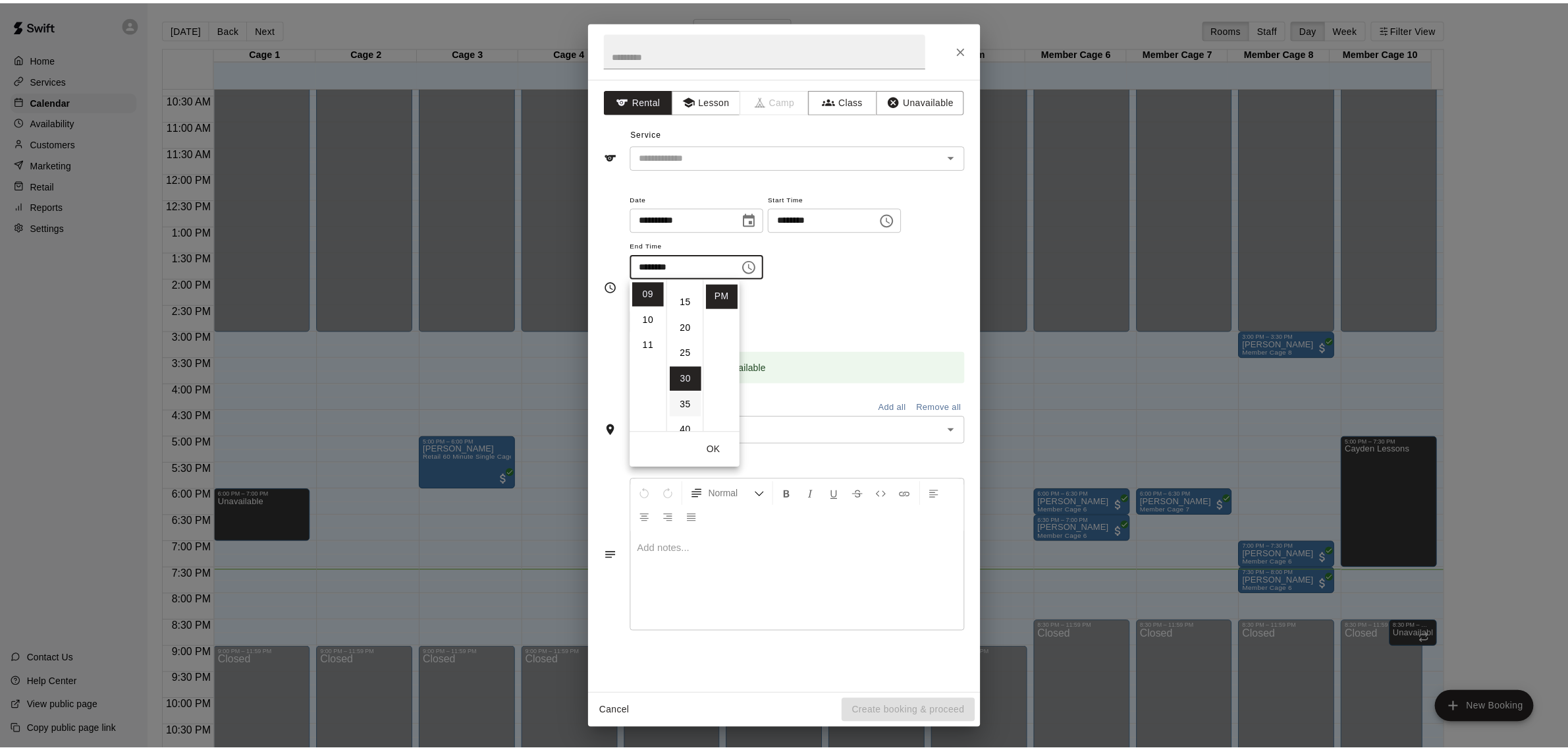
scroll to position [0, 0]
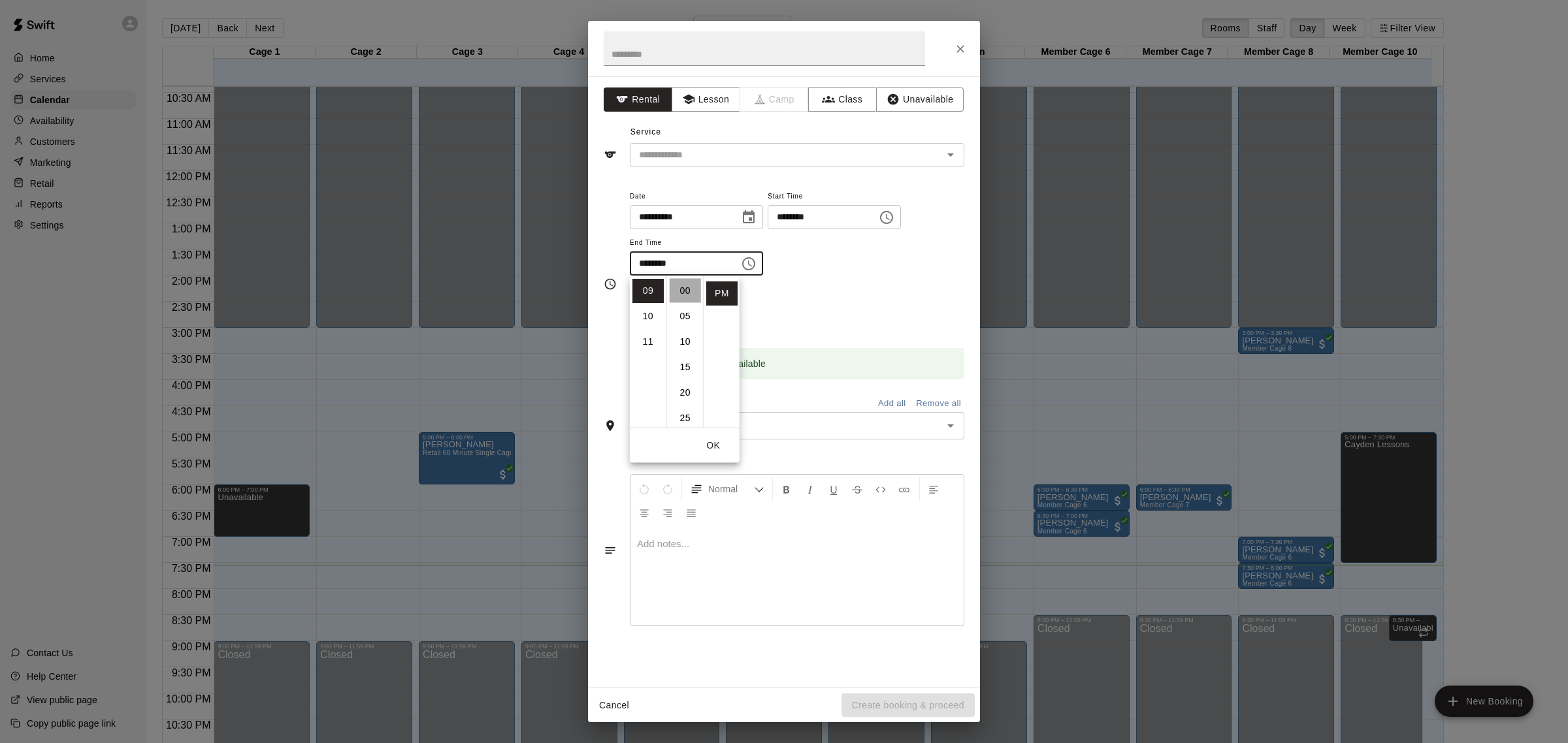
click at [686, 292] on li "00" at bounding box center [684, 290] width 31 height 24
type input "********"
click at [928, 106] on button "Unavailable" at bounding box center [920, 100] width 88 height 24
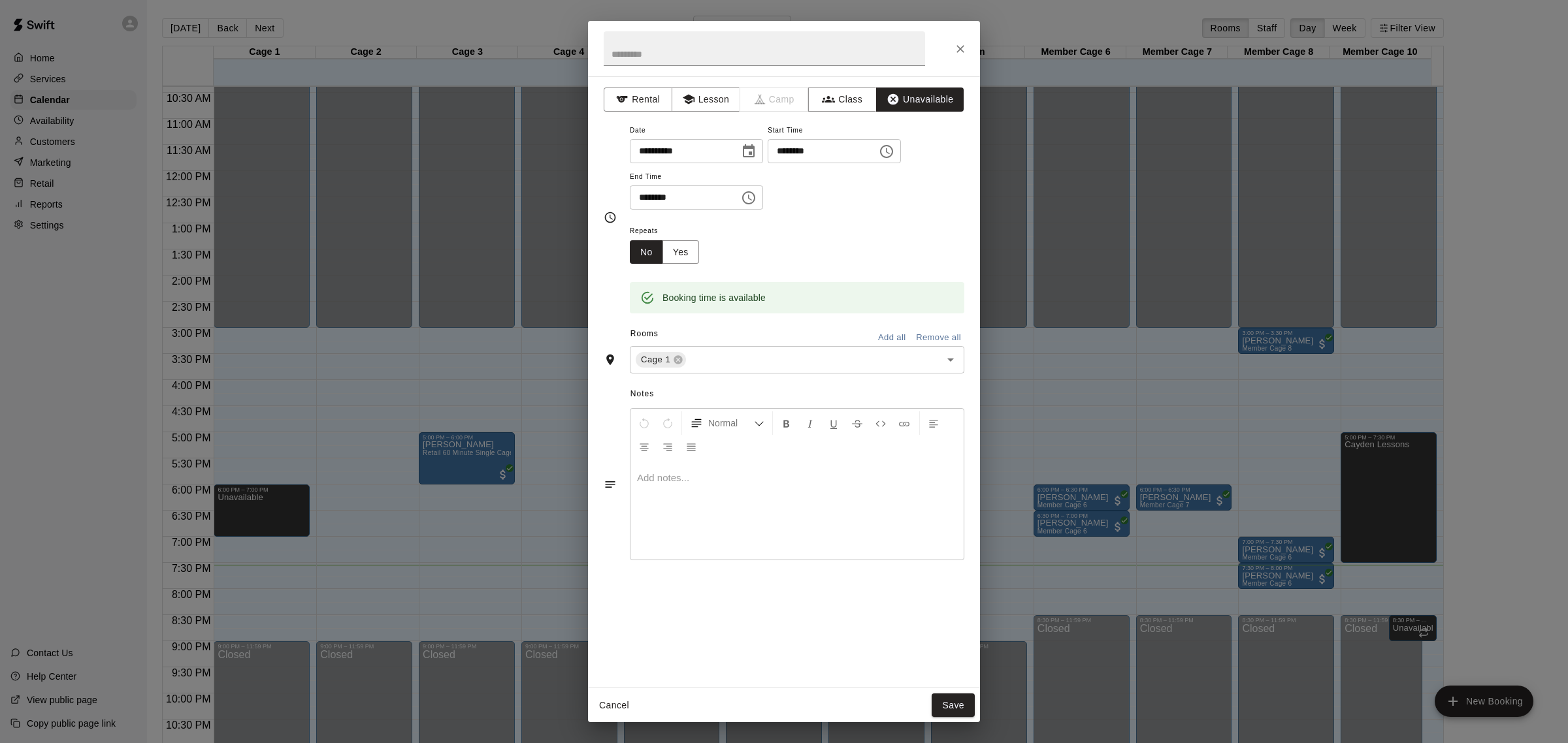
click at [892, 343] on button "Add all" at bounding box center [891, 338] width 41 height 20
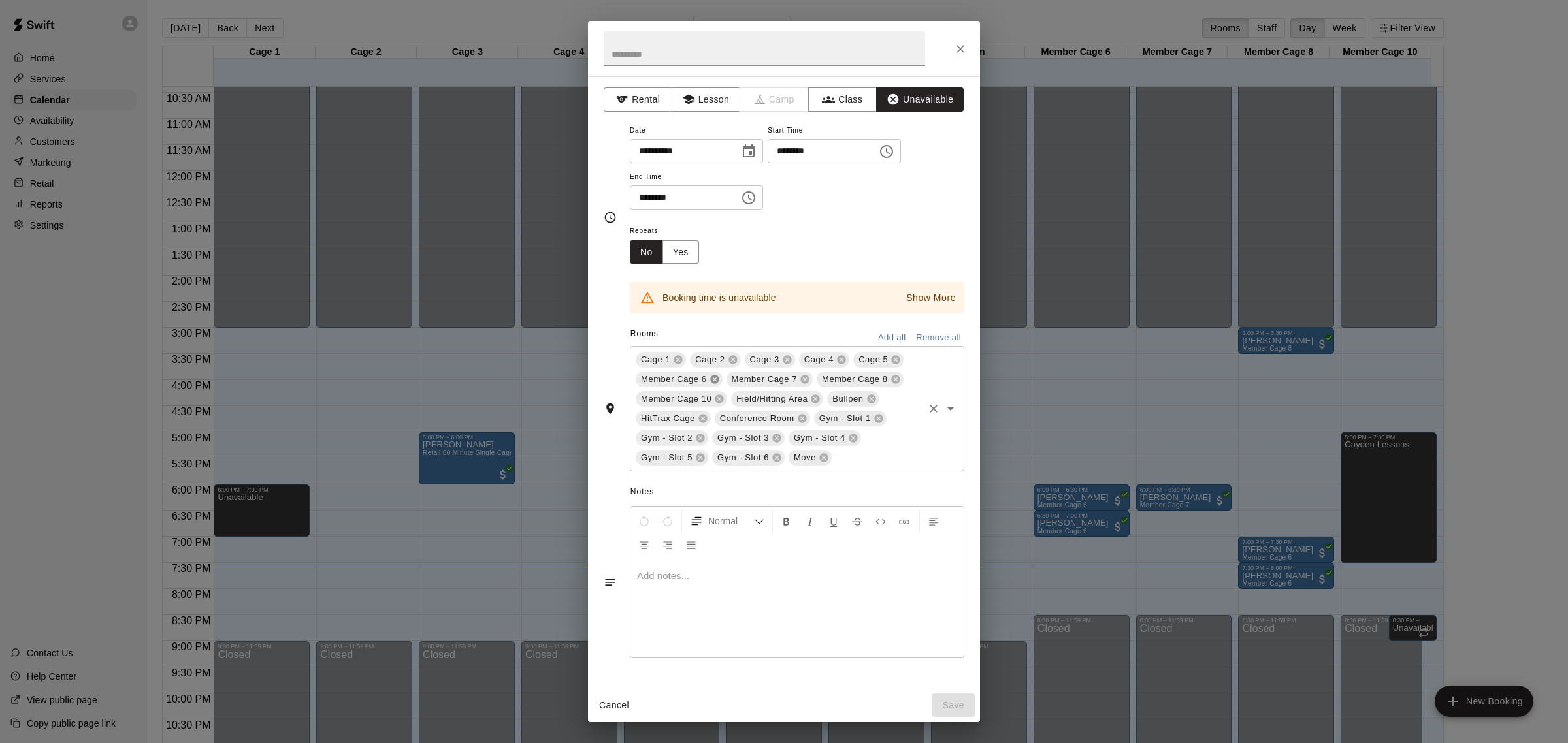
click at [713, 376] on icon at bounding box center [714, 380] width 8 height 8
click at [721, 376] on icon at bounding box center [720, 380] width 8 height 8
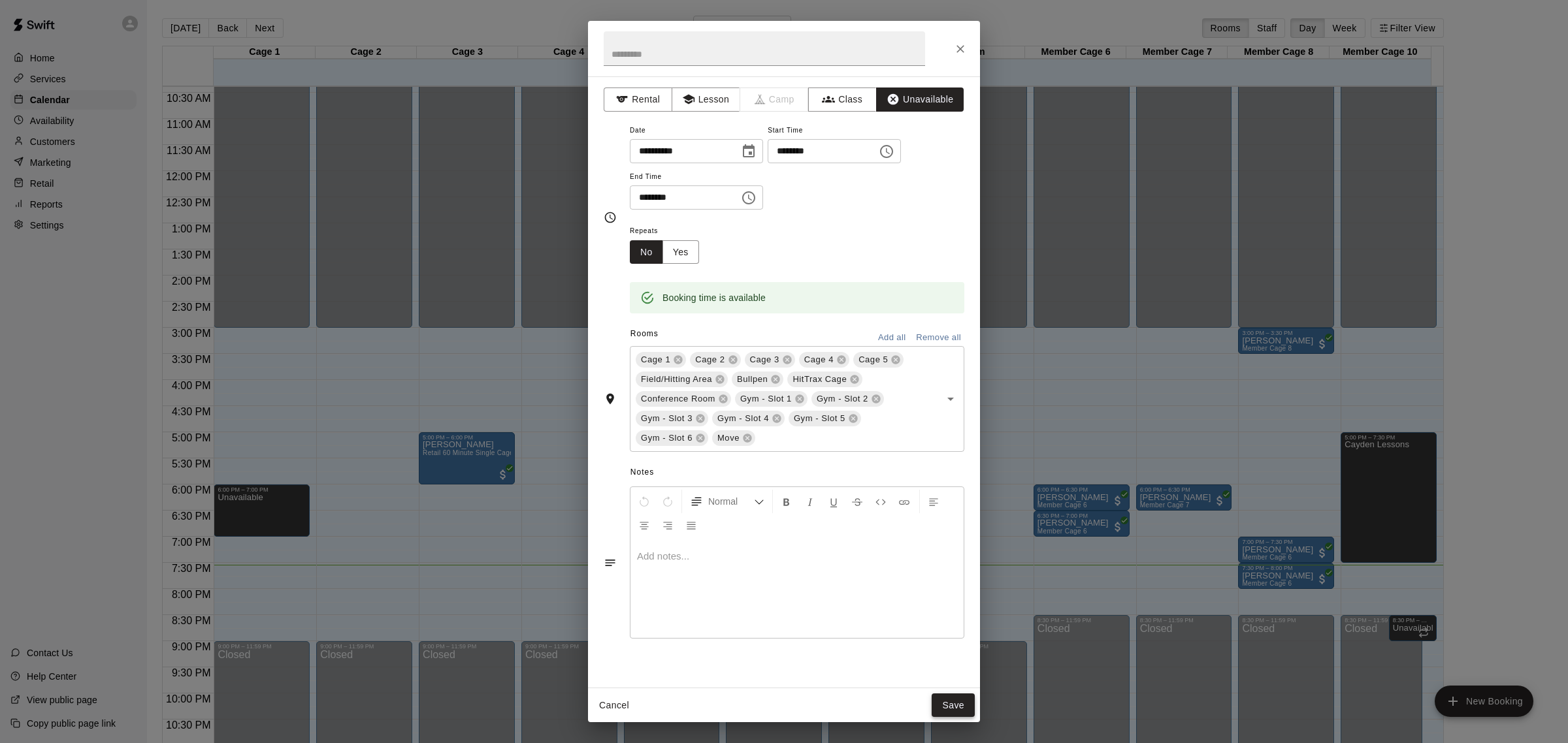
click at [952, 696] on button "Save" at bounding box center [952, 705] width 43 height 24
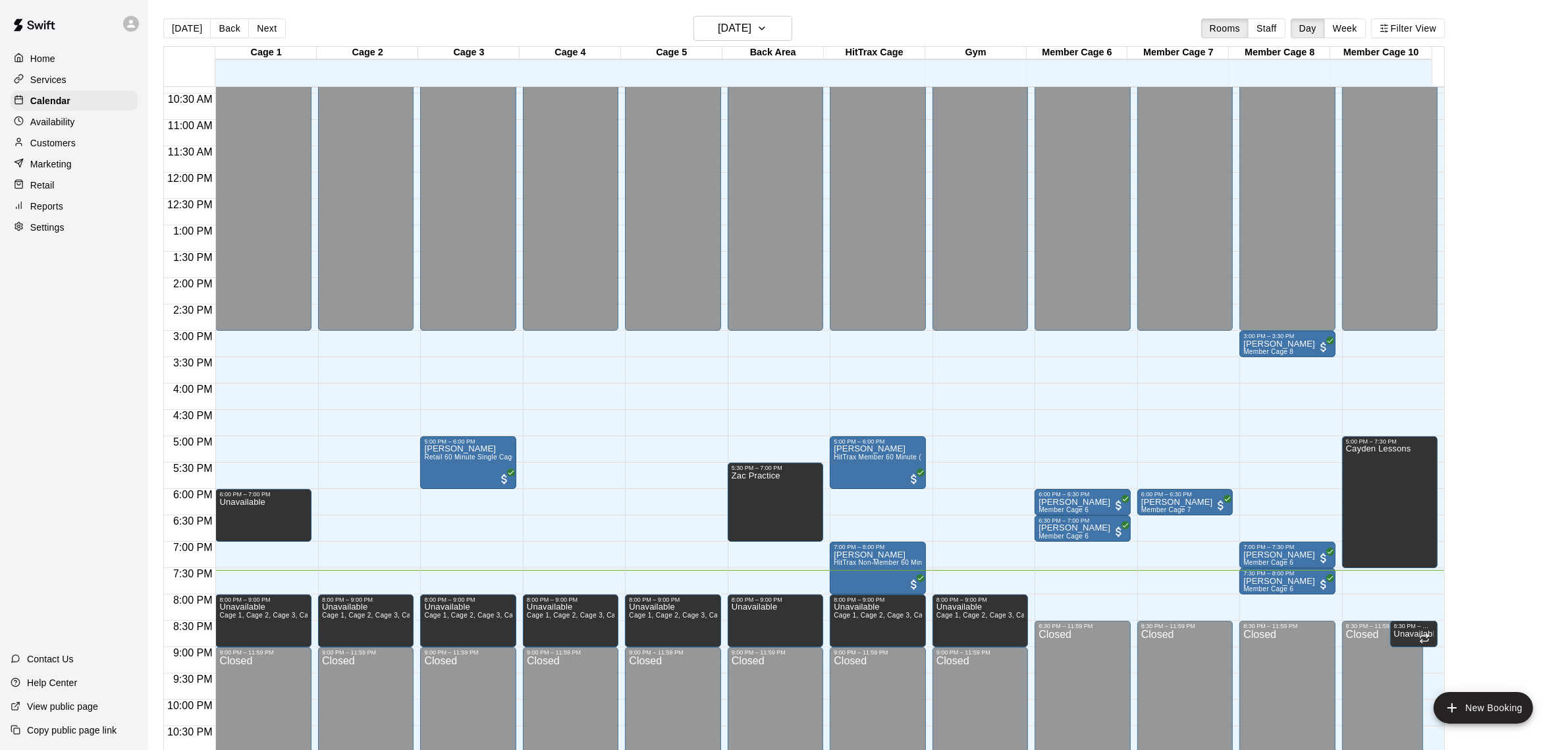
click at [1095, 605] on div "12:00 AM – 3:00 PM Closed 6:00 PM – 6:30 PM [PERSON_NAME] Member Cage 6 6:30 PM…" at bounding box center [1083, 172] width 95 height 1265
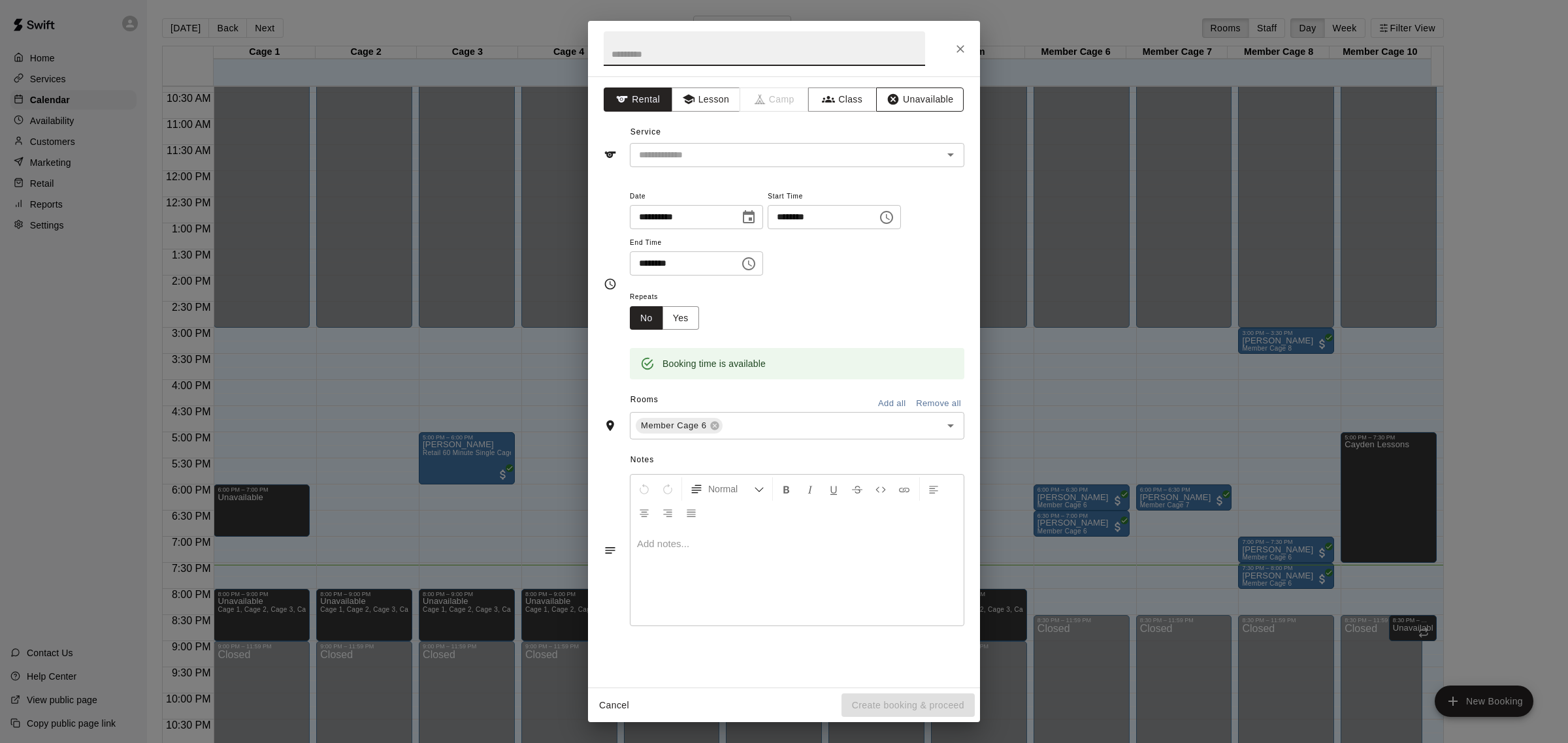
click at [941, 96] on button "Unavailable" at bounding box center [920, 100] width 88 height 24
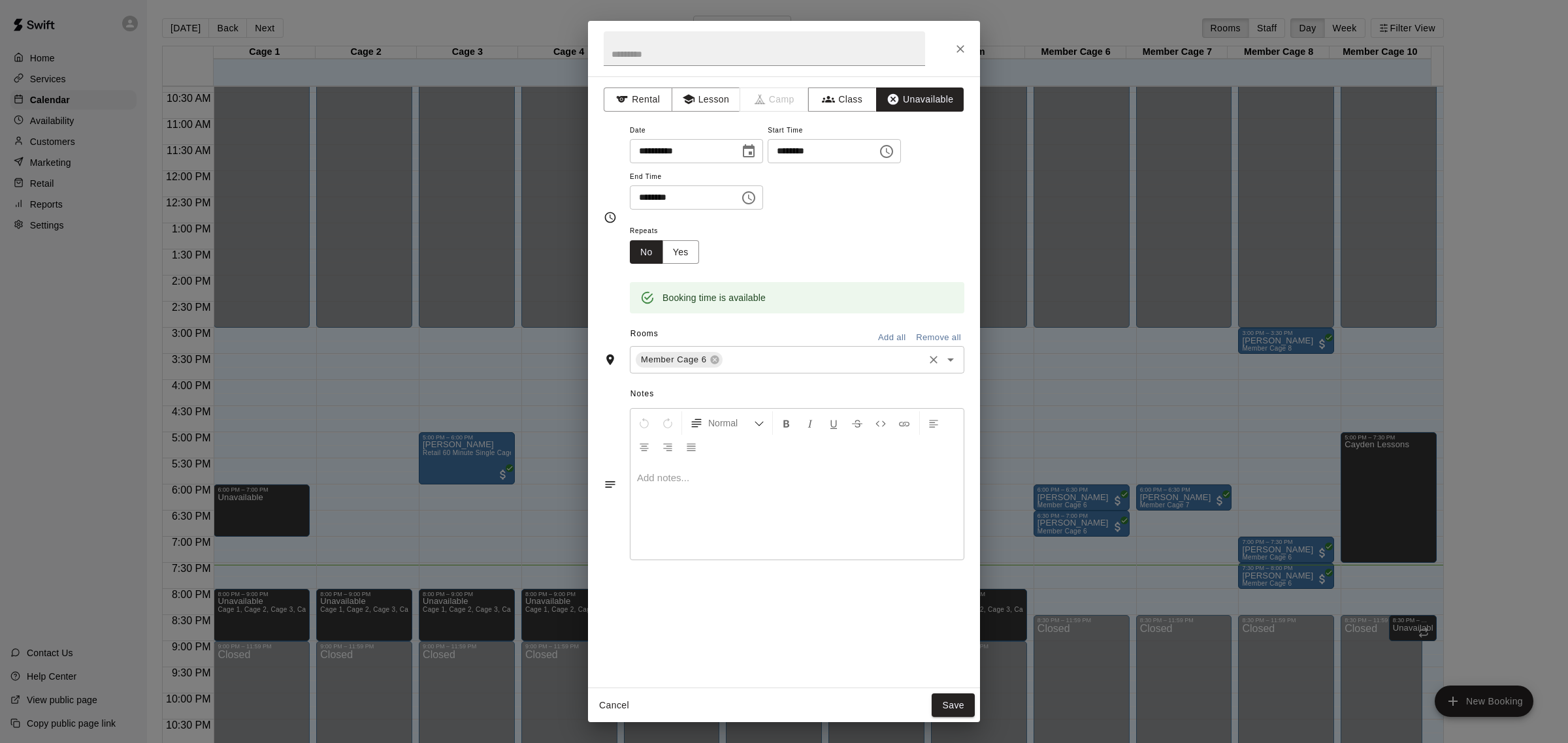
click at [824, 364] on input "text" at bounding box center [823, 360] width 198 height 16
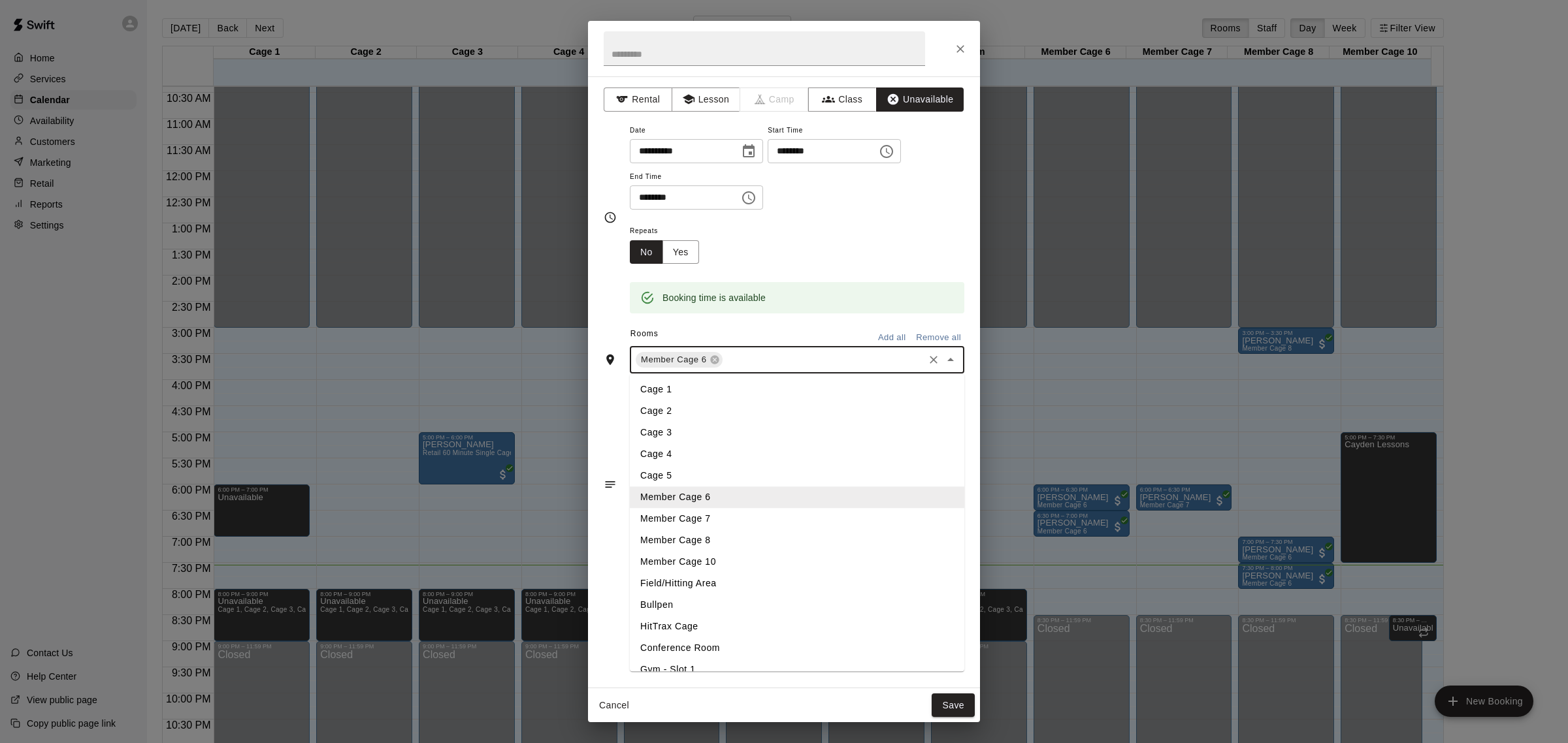
click at [710, 534] on li "Member Cage 8" at bounding box center [797, 541] width 335 height 22
click at [851, 356] on input "text" at bounding box center [868, 360] width 107 height 16
click at [689, 519] on li "Member Cage 7" at bounding box center [797, 519] width 335 height 22
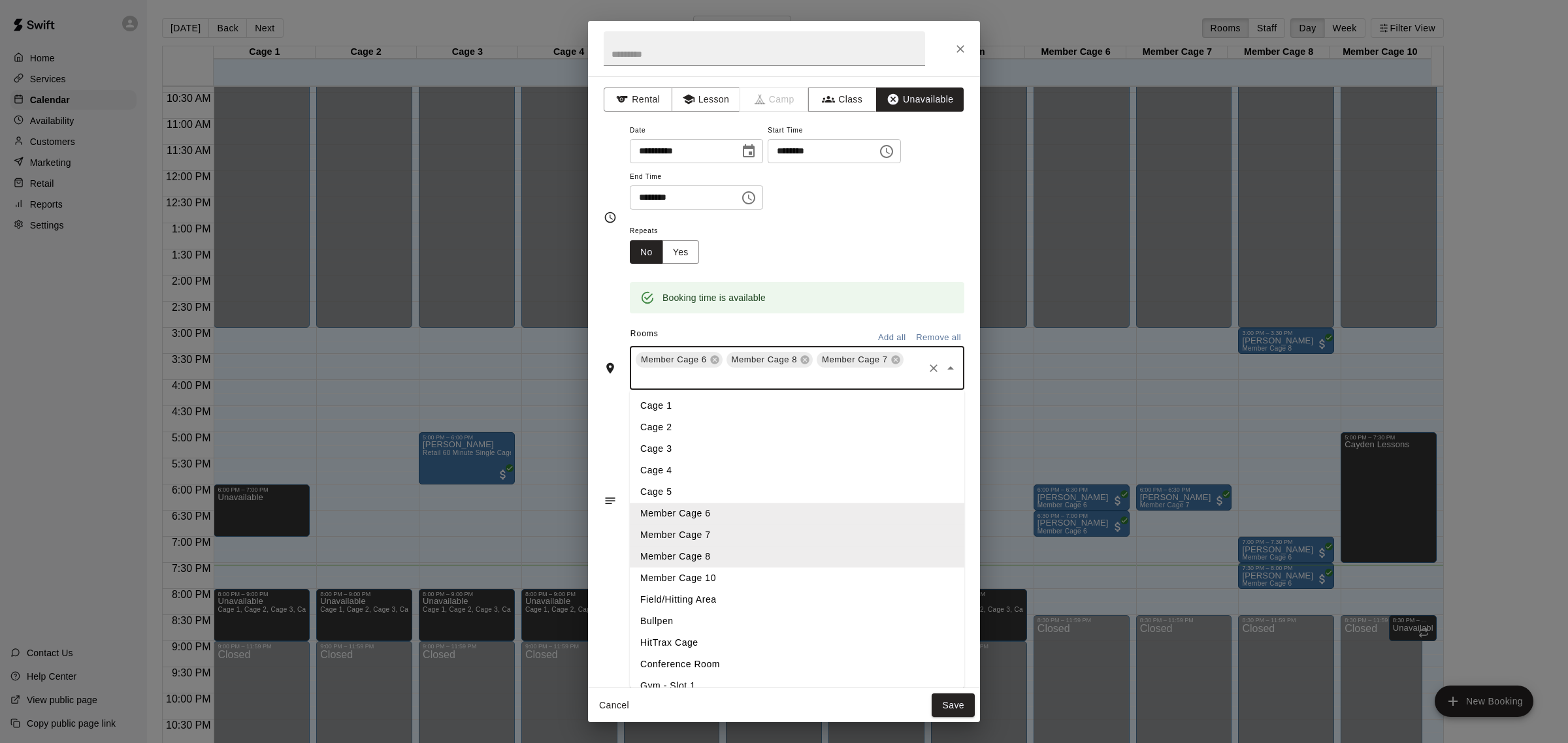
click at [876, 373] on div "Rooms Add all Remove all Member Cage 6 Member Cage 8 Member Cage 7 ​ Cage 1 Cag…" at bounding box center [783, 356] width 361 height 66
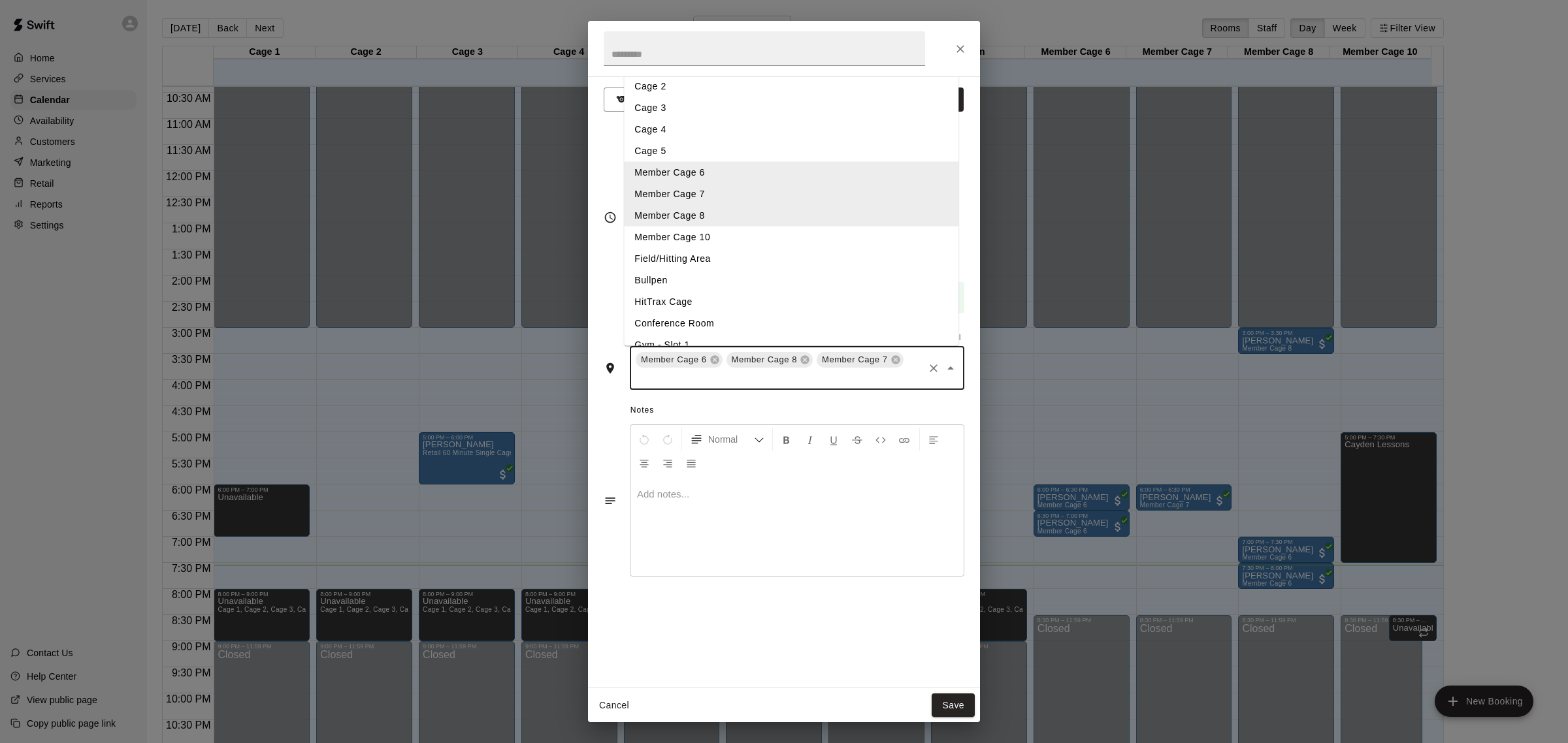
click at [661, 622] on div "**********" at bounding box center [784, 382] width 392 height 611
click at [787, 380] on input "text" at bounding box center [777, 377] width 288 height 16
click at [695, 230] on li "Member Cage 10" at bounding box center [790, 237] width 322 height 22
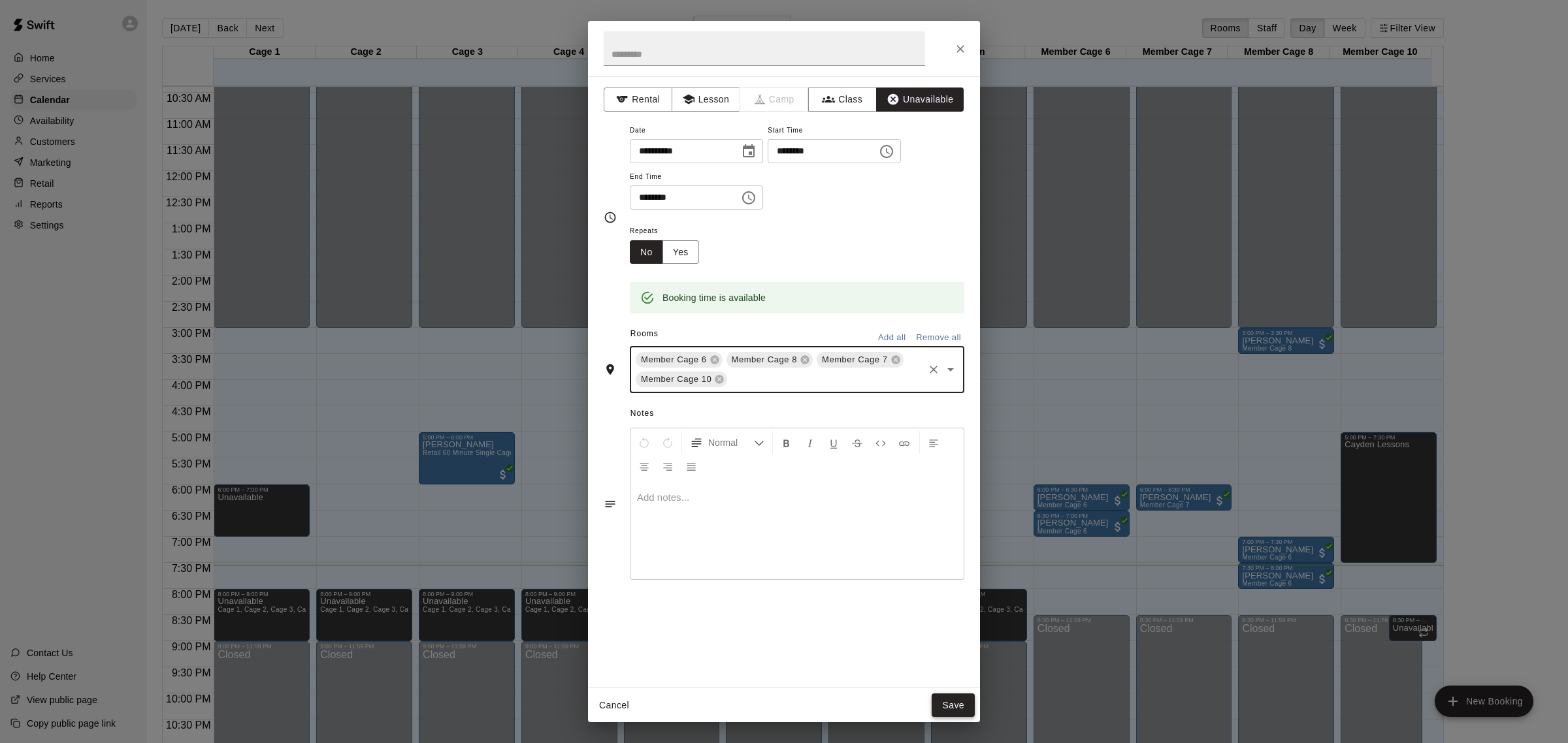
click at [954, 699] on button "Save" at bounding box center [952, 705] width 43 height 24
